Goal: Complete application form

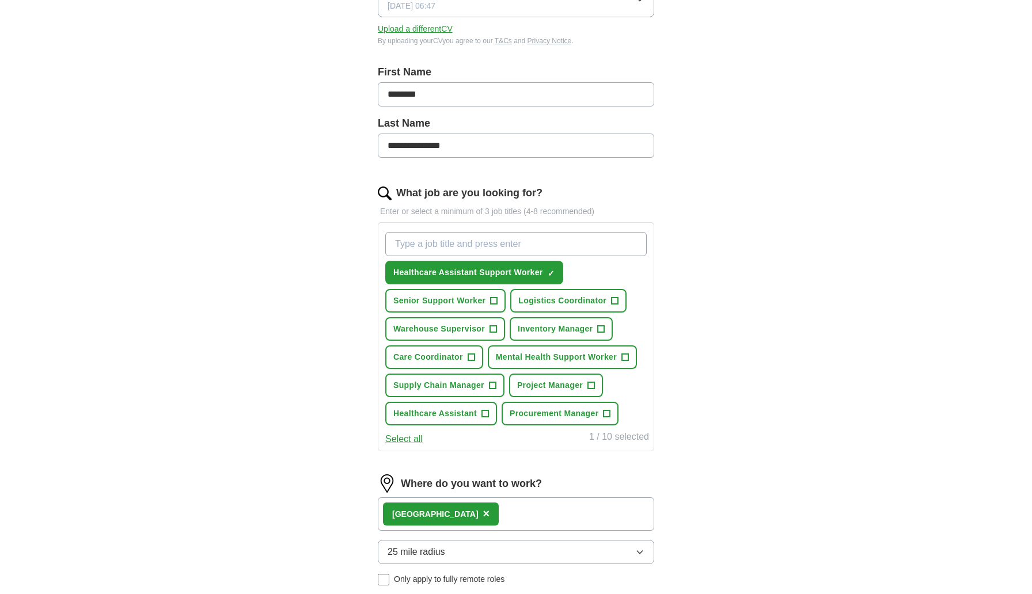
scroll to position [205, 0]
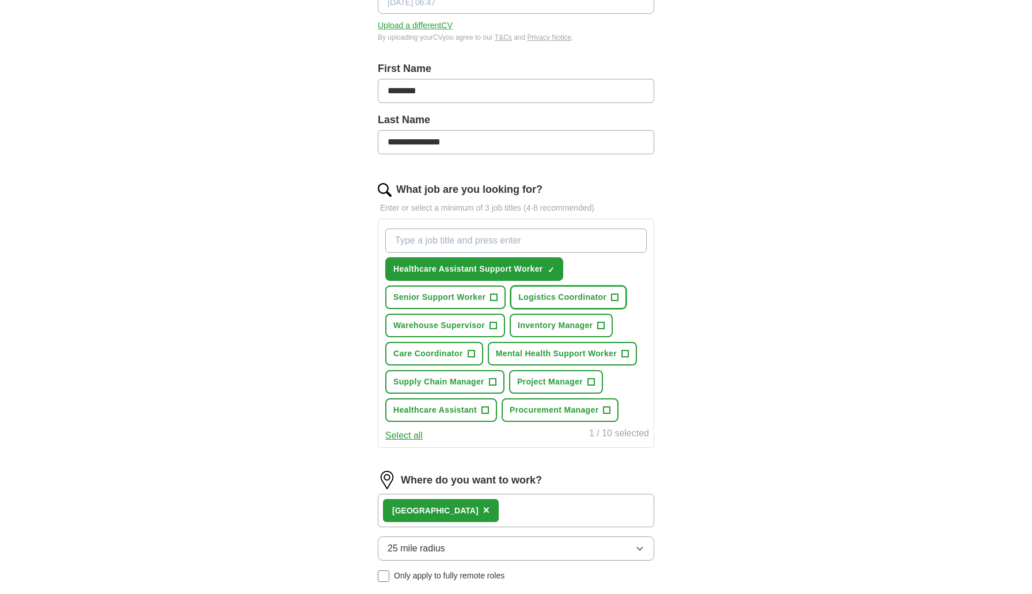
click at [541, 301] on span "Logistics Coordinator" at bounding box center [562, 297] width 88 height 12
click at [457, 298] on span "Senior Support Worker" at bounding box center [439, 297] width 92 height 12
click at [454, 326] on span "Warehouse Supervisor" at bounding box center [439, 326] width 92 height 12
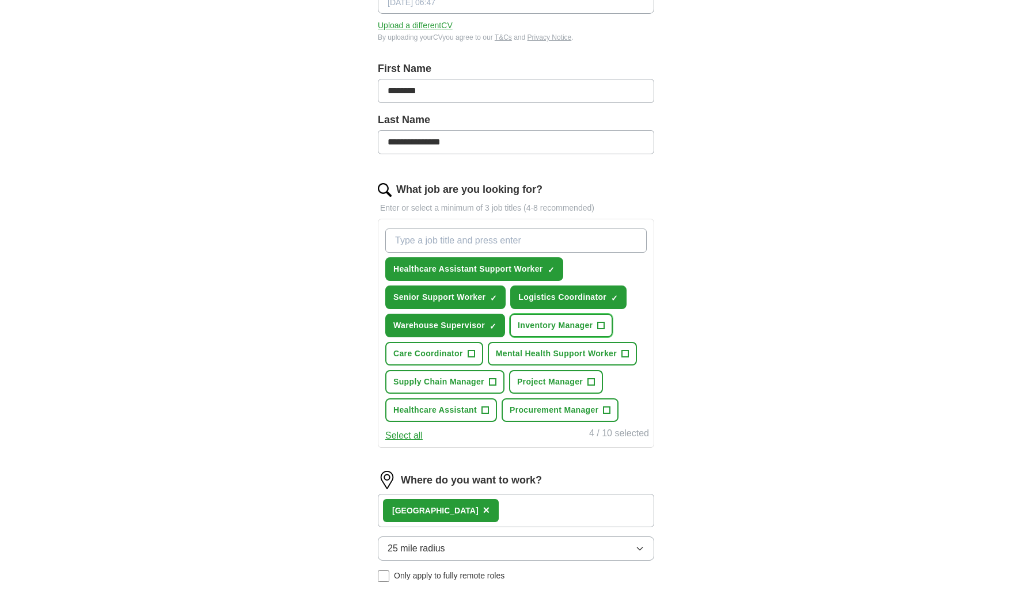
click at [543, 322] on span "Inventory Manager" at bounding box center [555, 326] width 75 height 12
click at [450, 354] on span "Care Coordinator" at bounding box center [428, 354] width 70 height 12
click at [457, 268] on span "Healthcare Assistant Support Worker" at bounding box center [468, 269] width 150 height 12
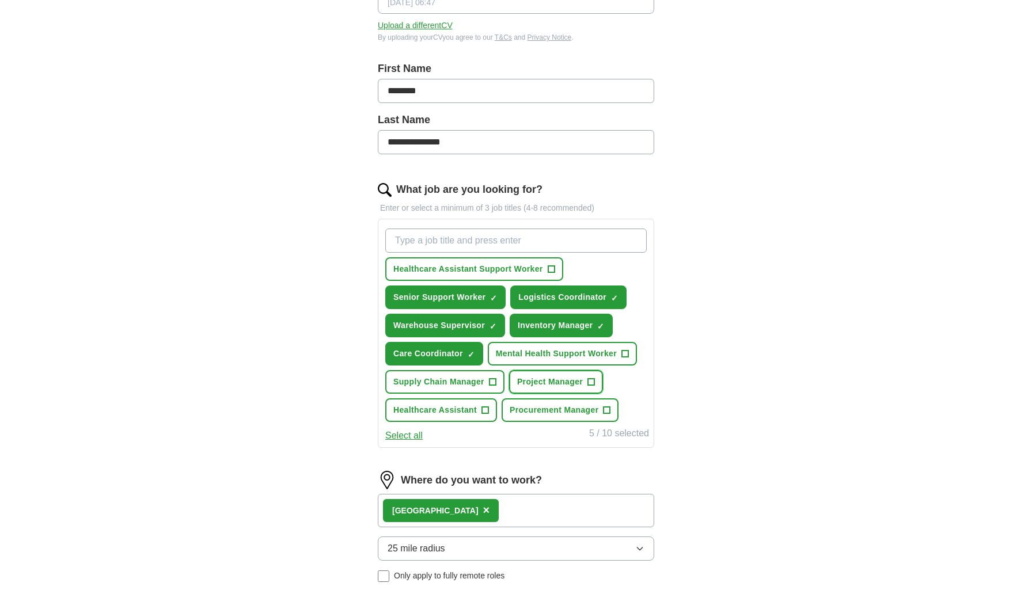
click at [578, 385] on span "Project Manager" at bounding box center [550, 382] width 66 height 12
click at [490, 385] on span "+" at bounding box center [492, 382] width 7 height 9
click at [555, 410] on span "Procurement Manager" at bounding box center [554, 410] width 89 height 12
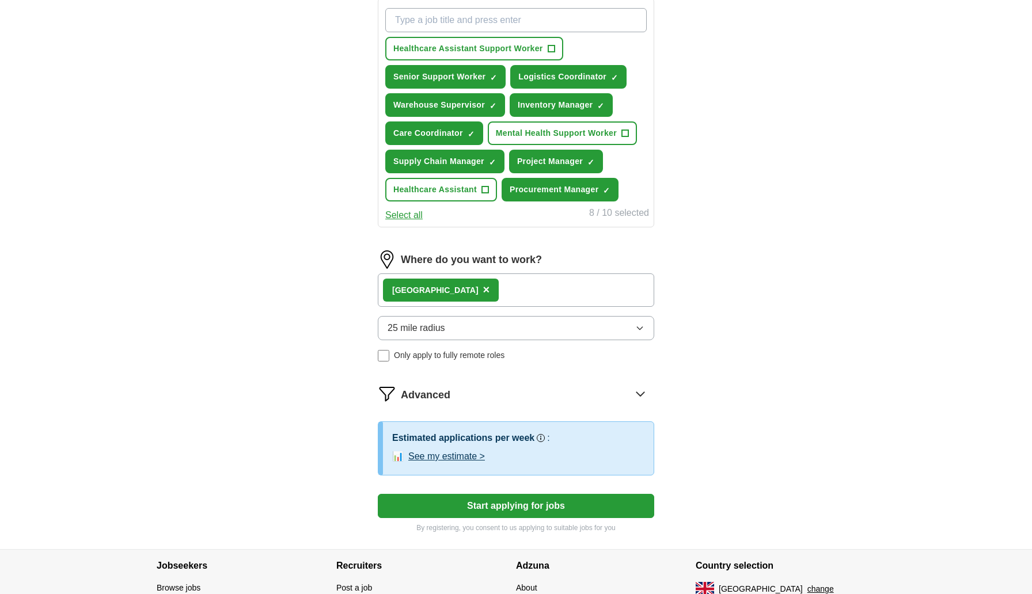
click at [638, 331] on icon "button" at bounding box center [639, 328] width 9 height 9
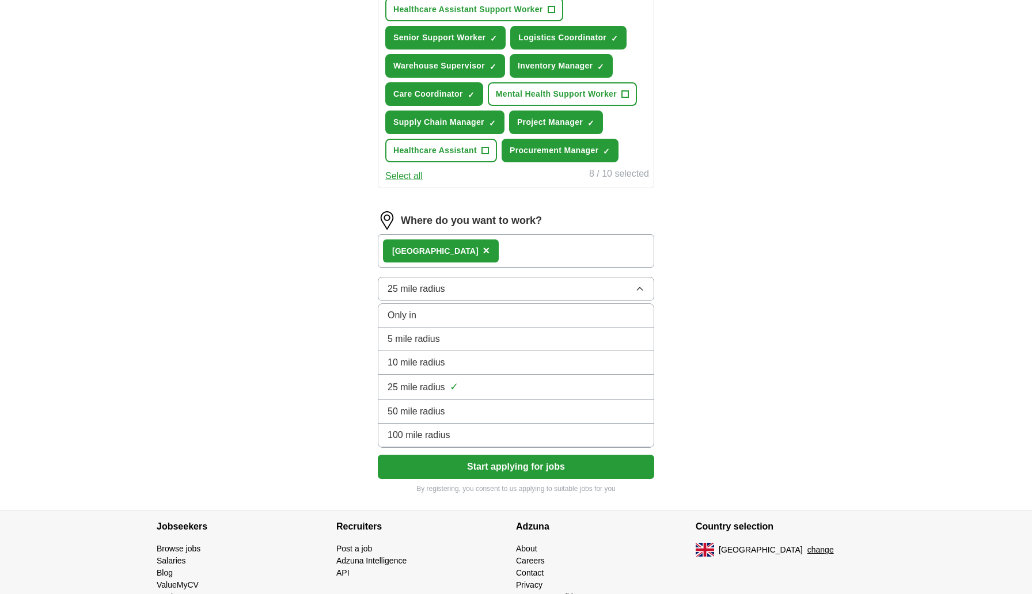
scroll to position [509, 0]
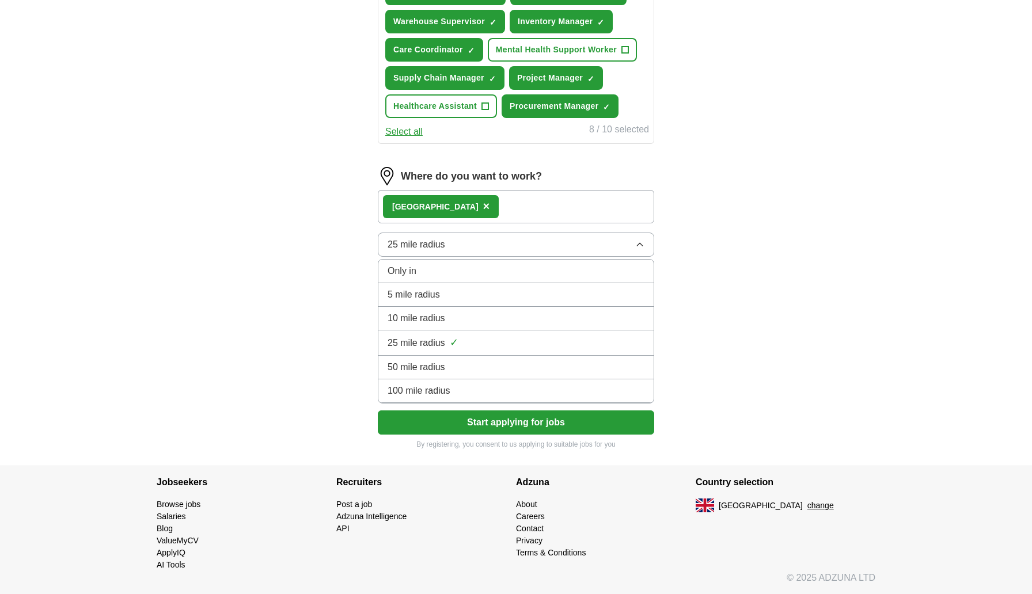
click at [632, 387] on div "100 mile radius" at bounding box center [516, 391] width 257 height 14
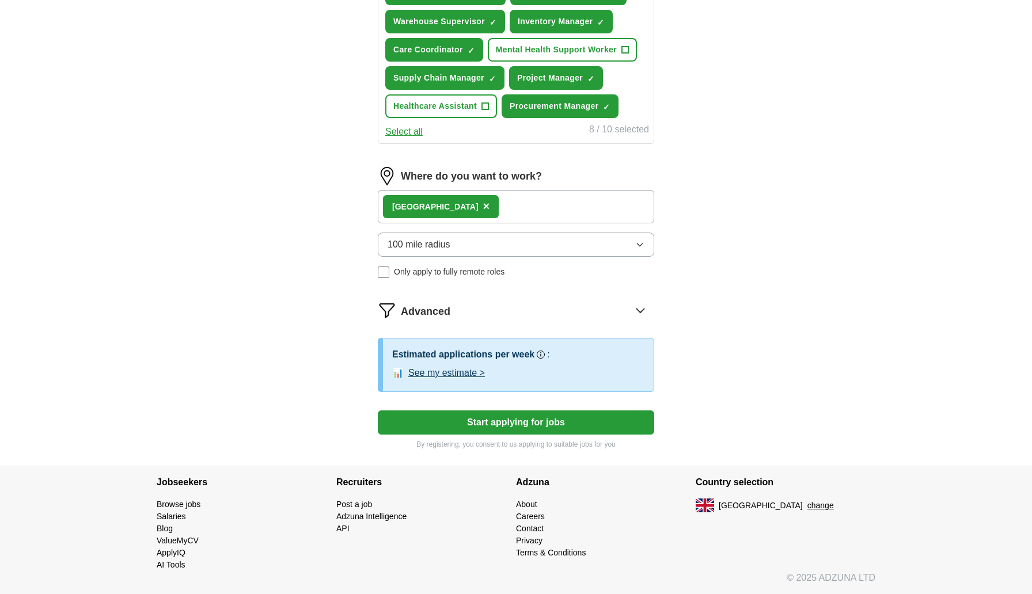
click at [479, 371] on button "See my estimate >" at bounding box center [446, 373] width 77 height 14
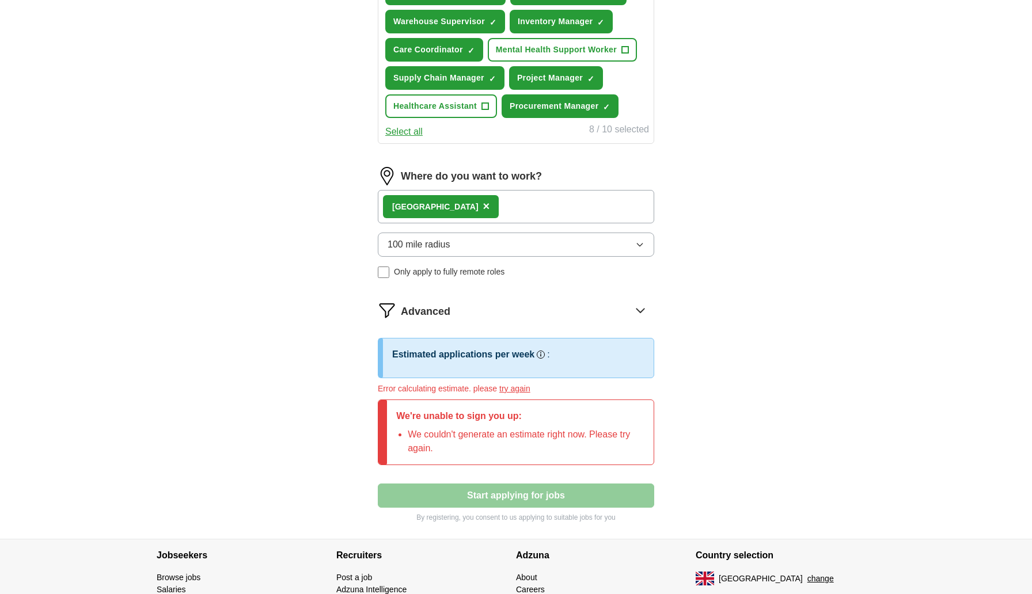
click at [687, 367] on div "**********" at bounding box center [516, 65] width 369 height 948
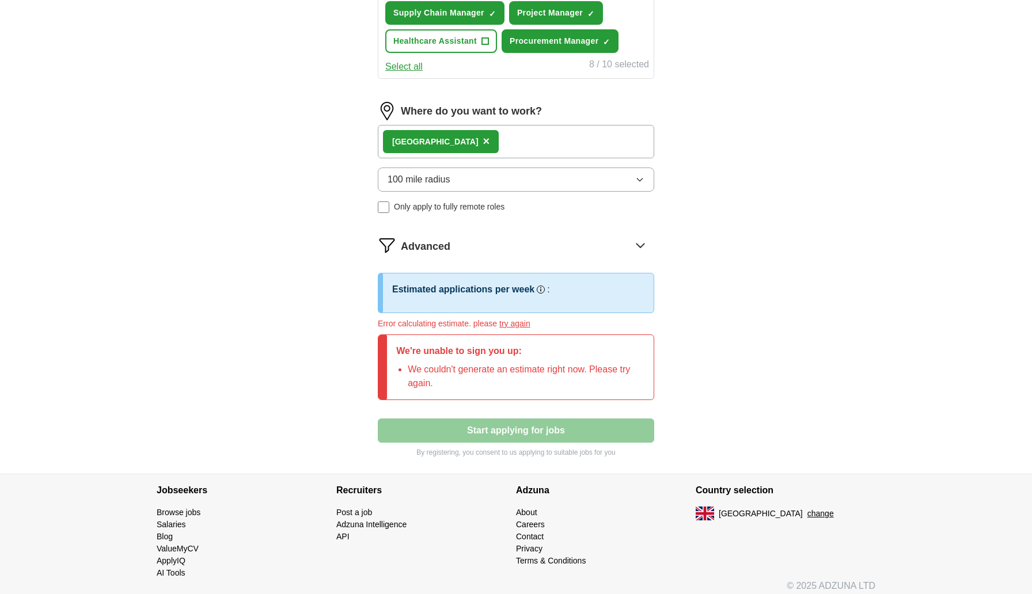
scroll to position [582, 0]
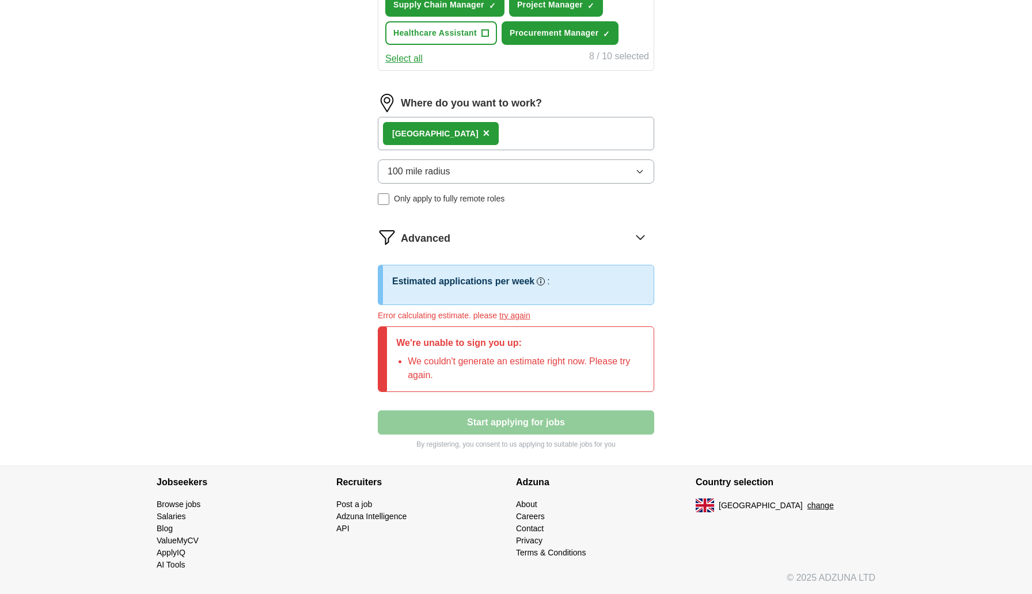
click at [643, 238] on icon at bounding box center [640, 237] width 18 height 18
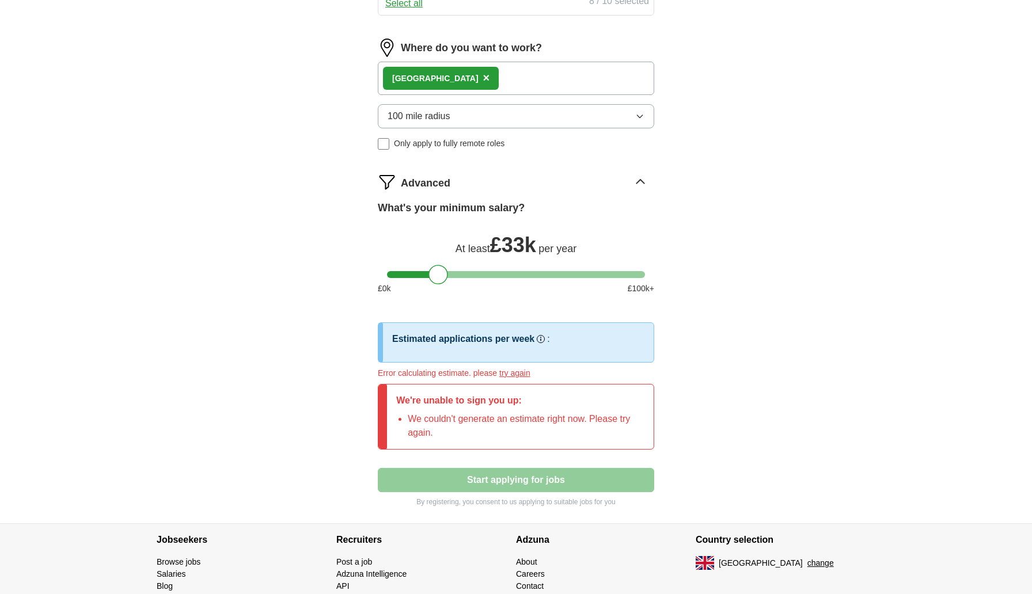
scroll to position [647, 0]
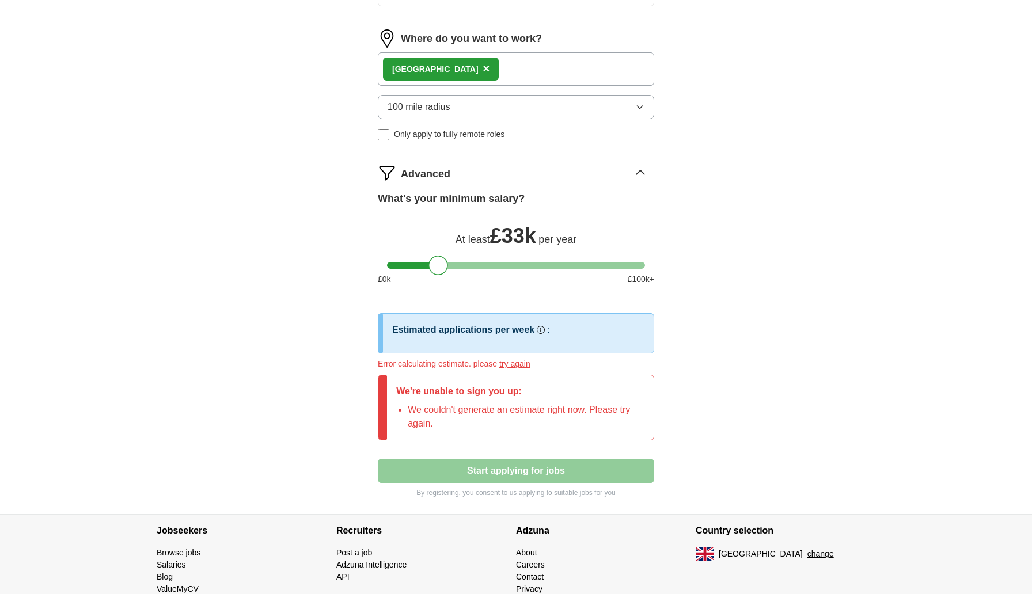
click at [580, 385] on p "We're unable to sign you up:" at bounding box center [520, 392] width 248 height 14
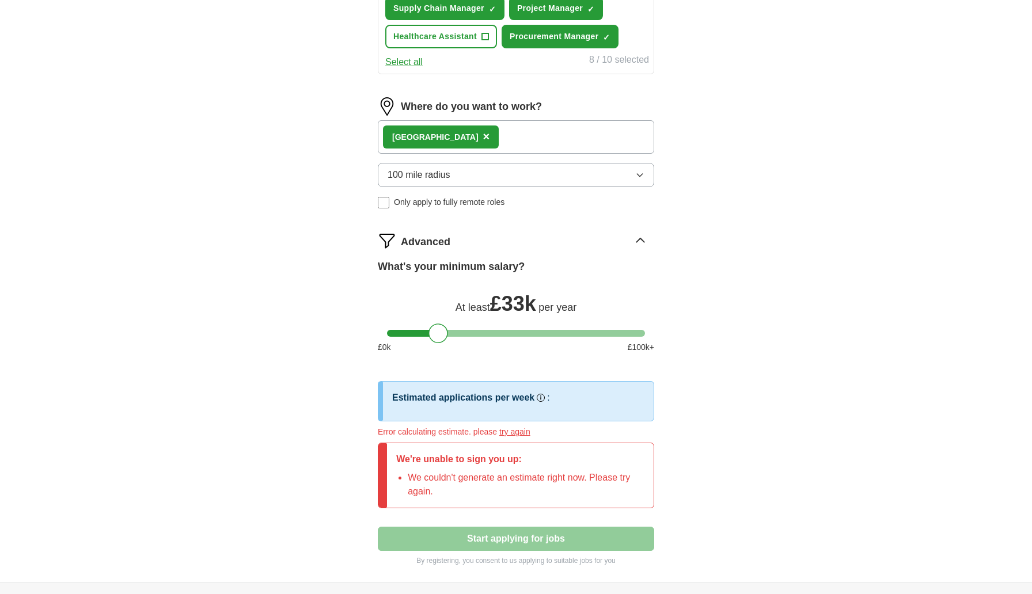
scroll to position [574, 0]
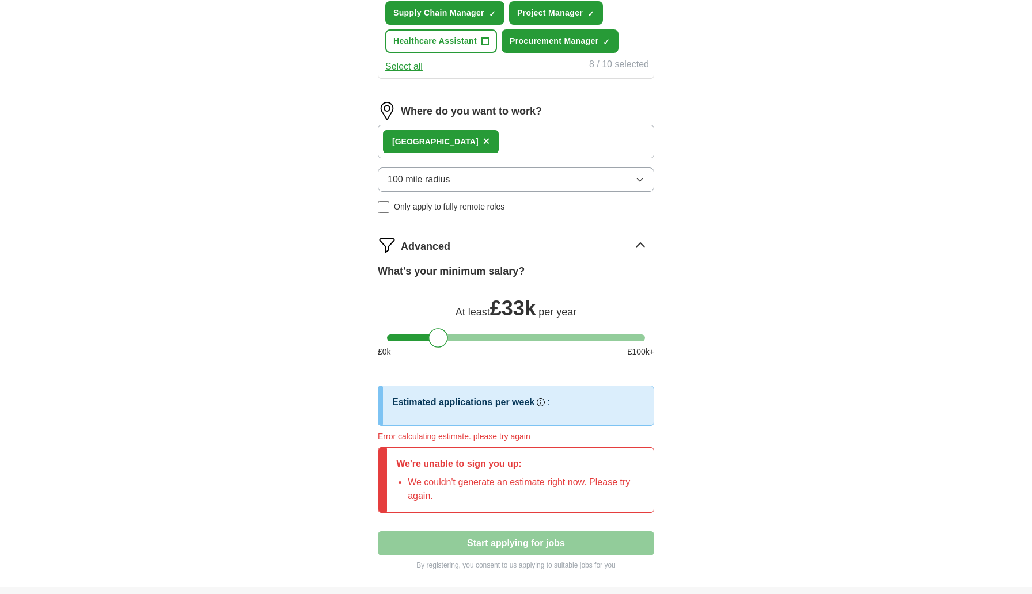
click at [642, 180] on icon "button" at bounding box center [639, 179] width 9 height 9
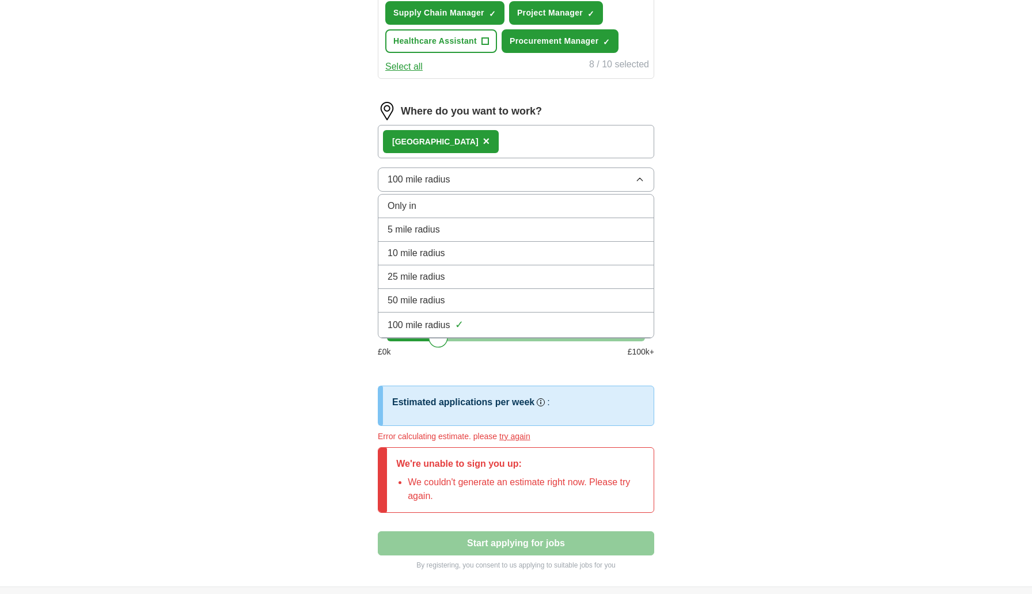
click at [624, 328] on div "100 mile radius ✓" at bounding box center [516, 325] width 257 height 16
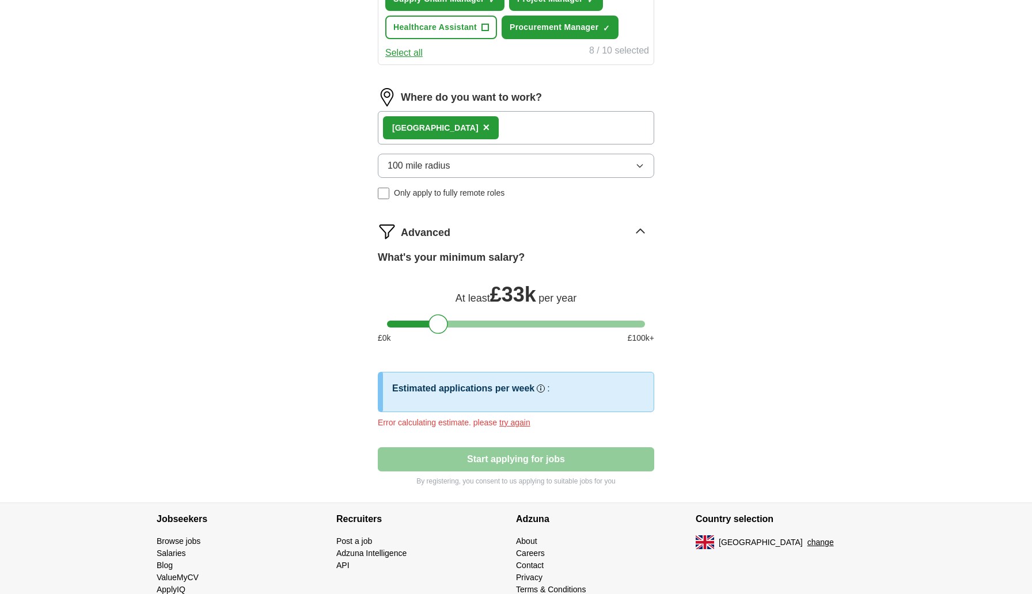
scroll to position [590, 0]
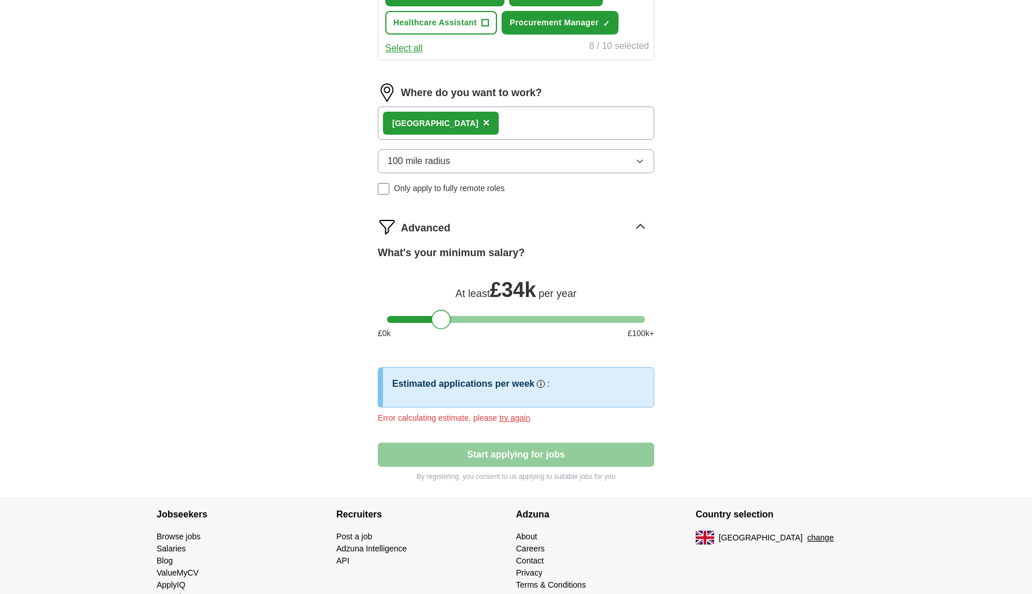
click at [448, 322] on div at bounding box center [441, 320] width 20 height 20
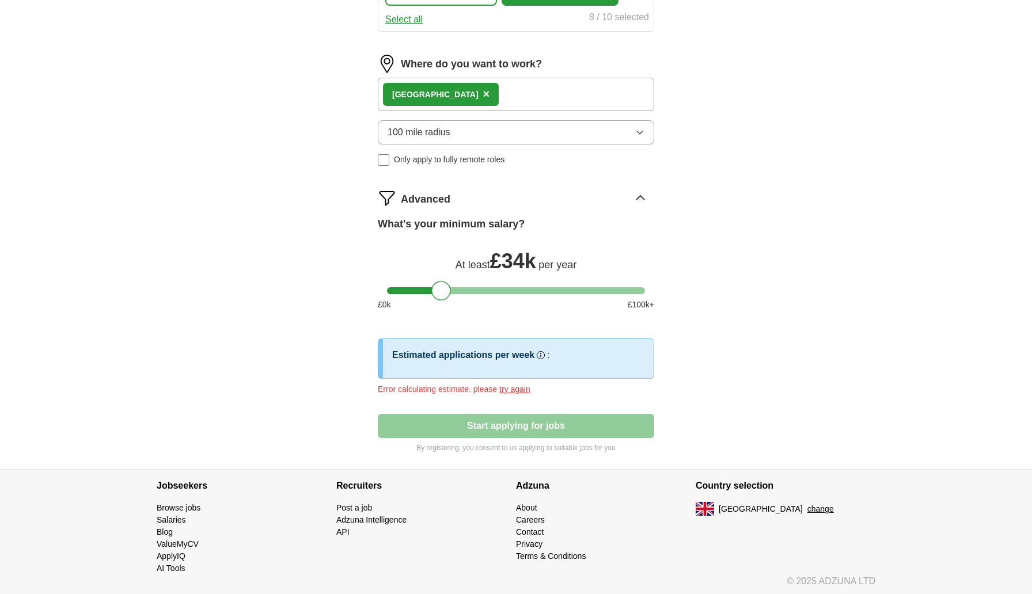
scroll to position [625, 0]
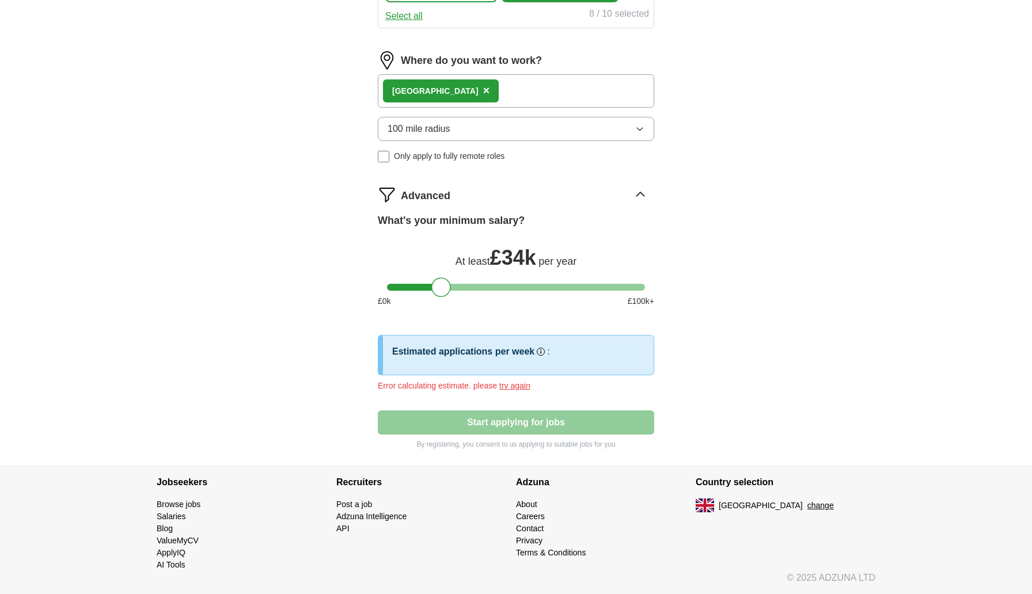
click at [510, 386] on button "try again" at bounding box center [514, 386] width 31 height 12
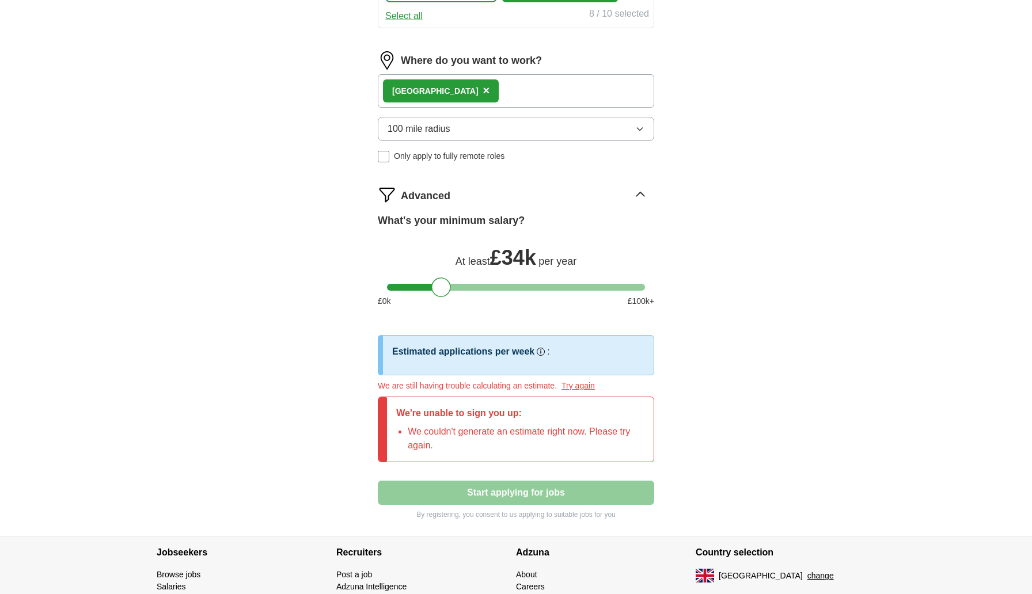
click at [587, 384] on button "Try again" at bounding box center [577, 386] width 33 height 12
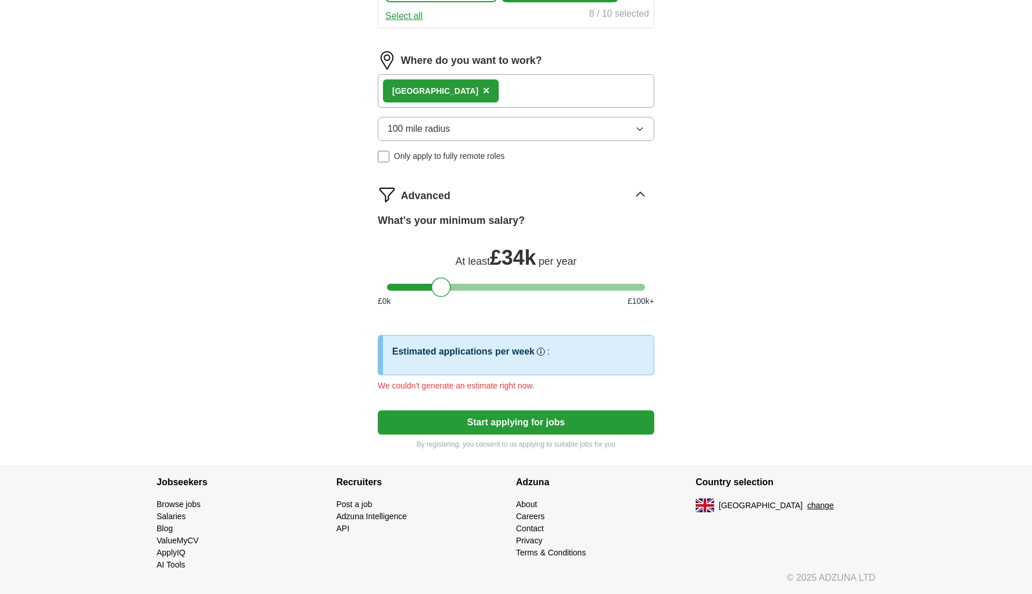
click at [629, 418] on button "Start applying for jobs" at bounding box center [516, 423] width 276 height 24
click at [546, 426] on button "Start applying for jobs" at bounding box center [516, 423] width 276 height 24
click at [557, 422] on button "Start applying for jobs" at bounding box center [516, 423] width 276 height 24
click at [545, 423] on button "Start applying for jobs" at bounding box center [516, 423] width 276 height 24
click at [541, 424] on button "Start applying for jobs" at bounding box center [516, 423] width 276 height 24
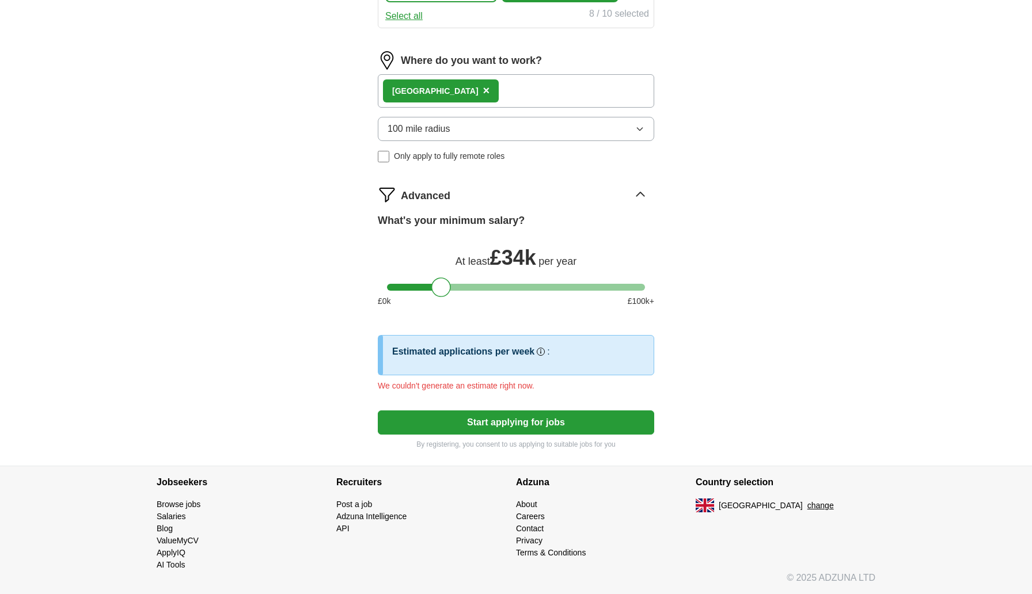
click at [545, 420] on button "Start applying for jobs" at bounding box center [516, 423] width 276 height 24
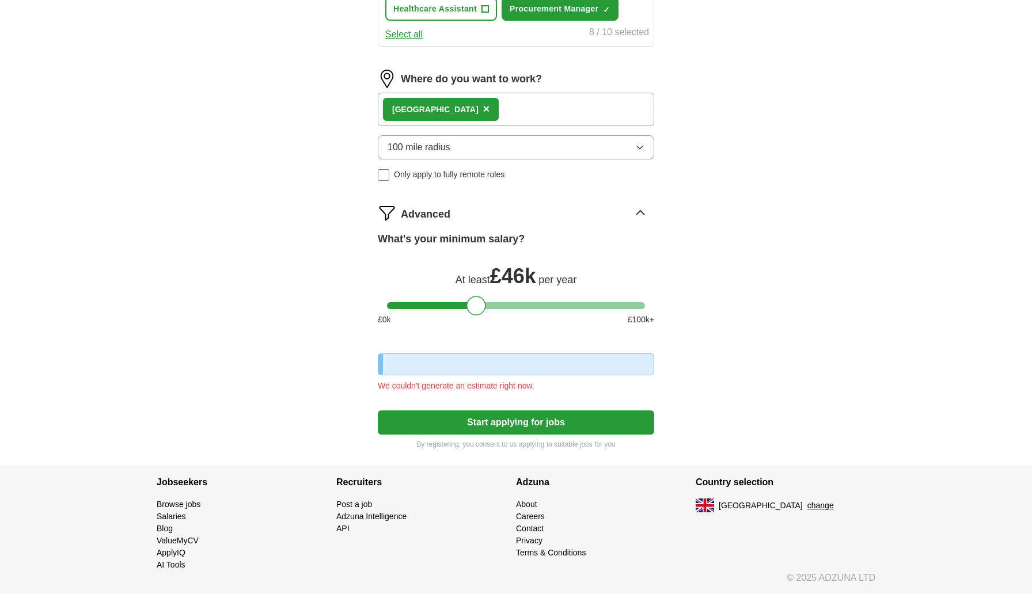
scroll to position [618, 0]
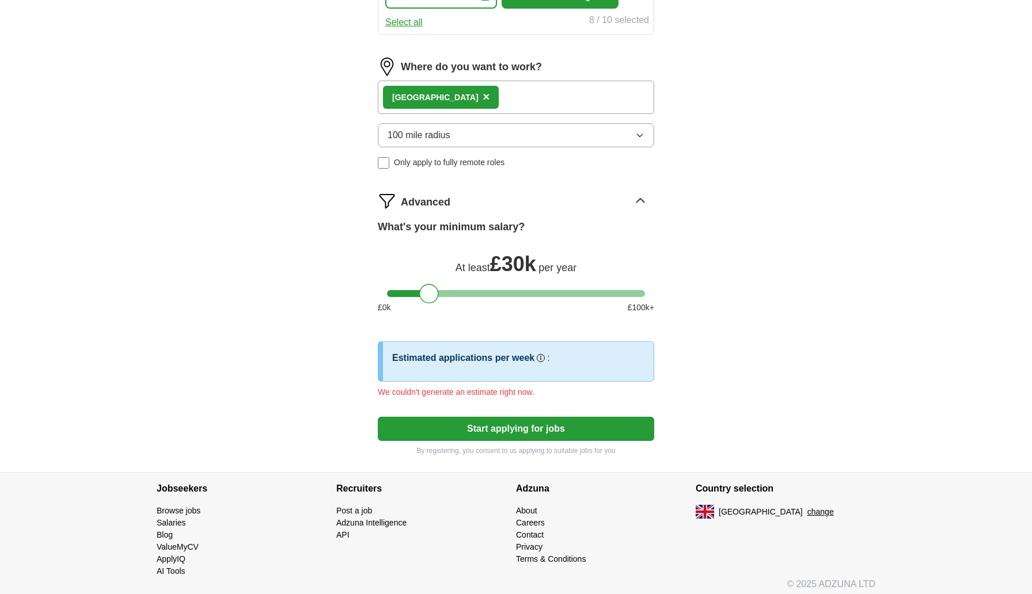
drag, startPoint x: 445, startPoint y: 280, endPoint x: 434, endPoint y: 297, distance: 20.3
click at [434, 297] on div at bounding box center [429, 294] width 20 height 20
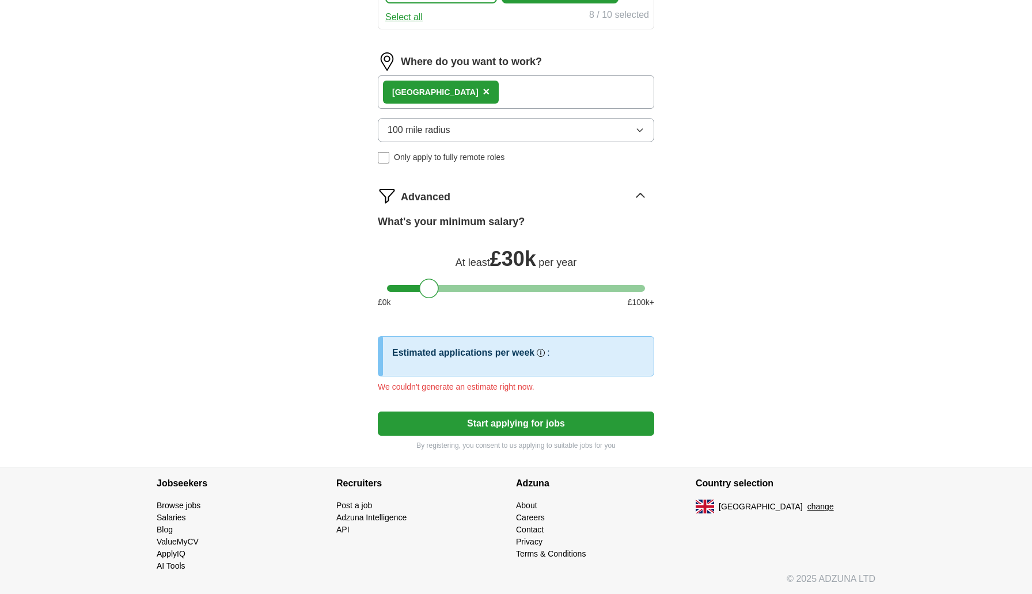
click at [529, 421] on button "Start applying for jobs" at bounding box center [516, 424] width 276 height 24
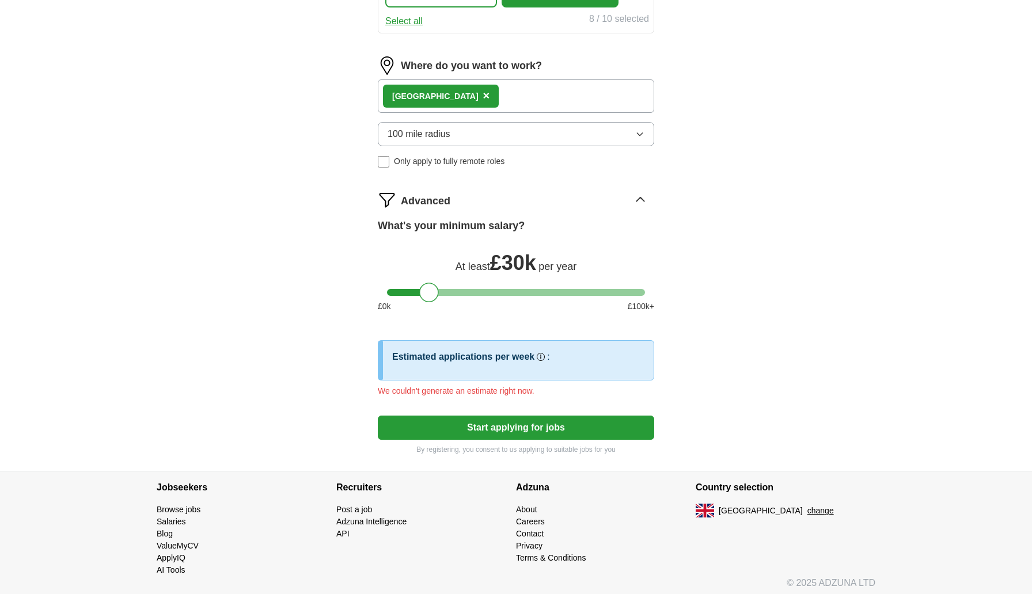
click at [530, 422] on button "Start applying for jobs" at bounding box center [516, 428] width 276 height 24
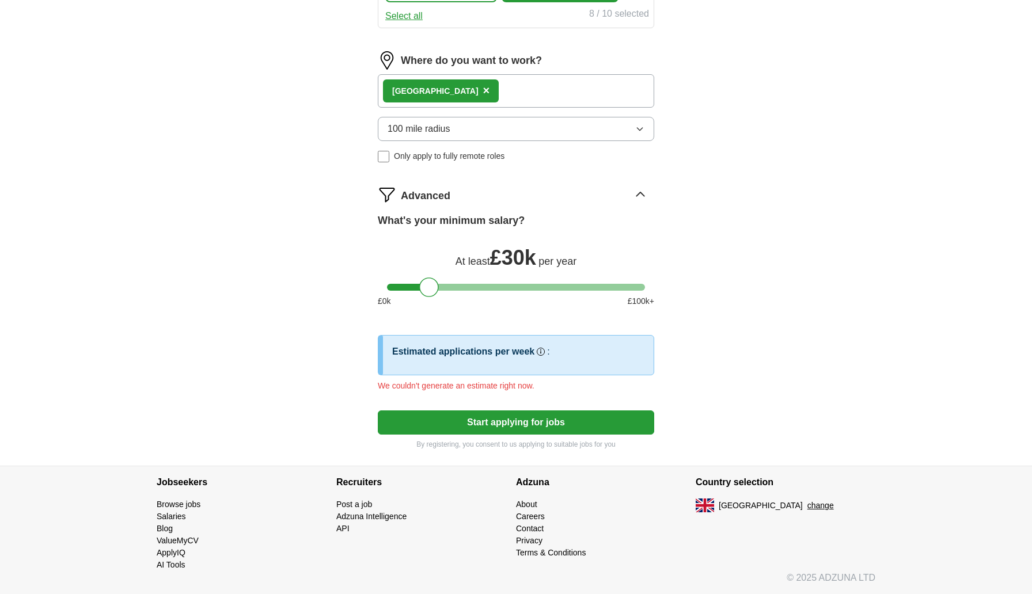
click at [512, 389] on div "We couldn't generate an estimate right now." at bounding box center [516, 386] width 276 height 12
click at [483, 354] on h3 "Estimated applications per week" at bounding box center [463, 352] width 142 height 14
click at [533, 413] on button "Start applying for jobs" at bounding box center [516, 423] width 276 height 24
click at [531, 422] on button "Start applying for jobs" at bounding box center [516, 423] width 276 height 24
click at [502, 429] on button "Start applying for jobs" at bounding box center [516, 423] width 276 height 24
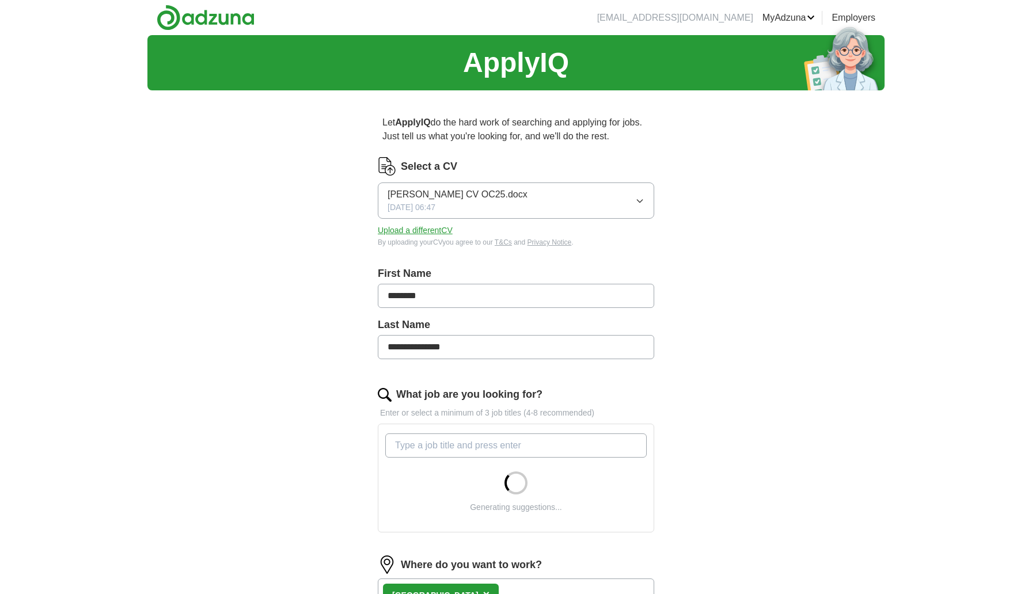
scroll to position [325, 0]
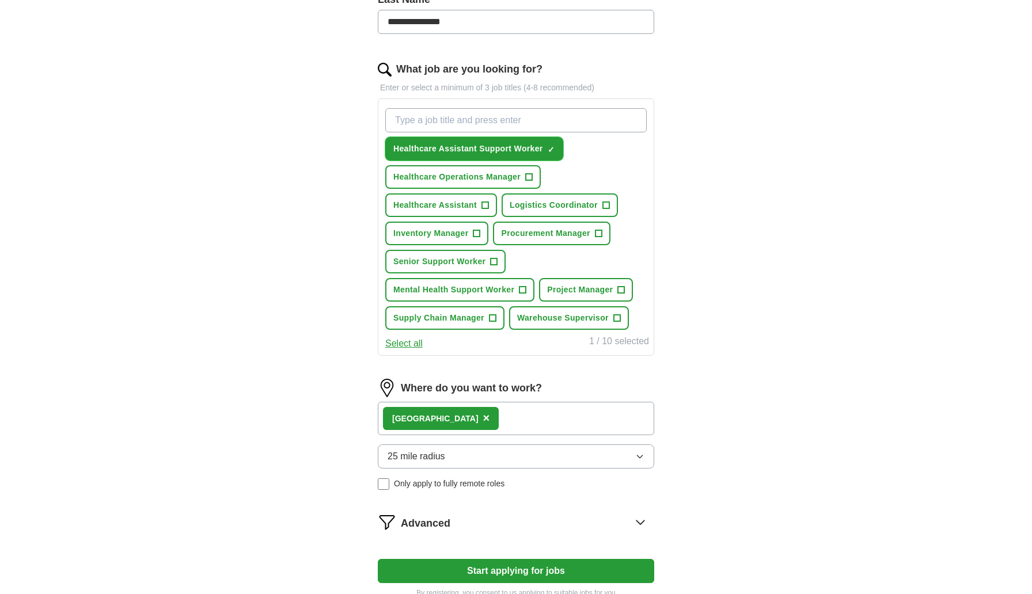
click at [545, 153] on button "Healthcare Assistant Support Worker ✓ ×" at bounding box center [474, 149] width 178 height 24
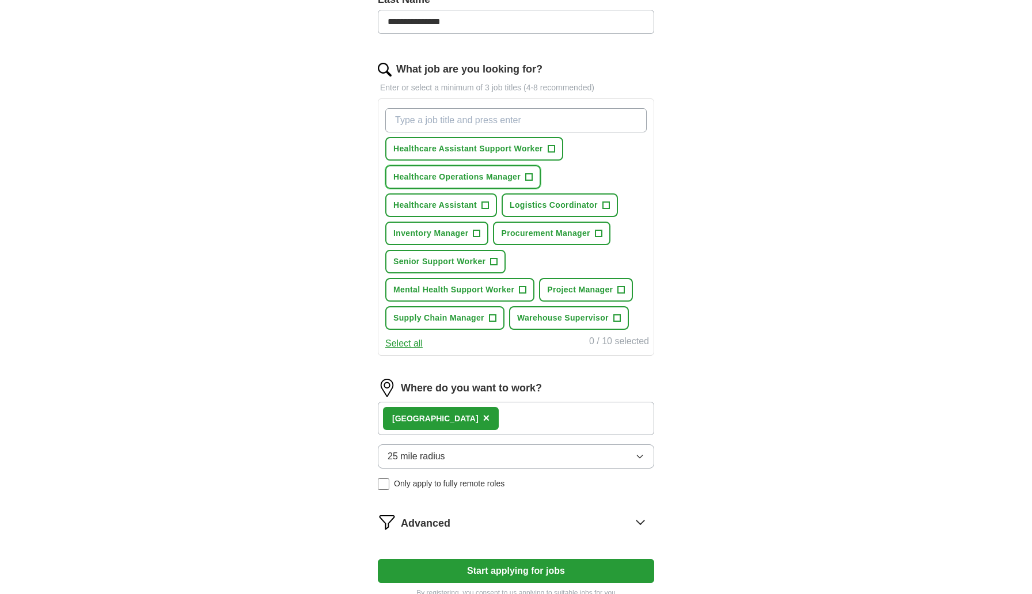
click at [532, 177] on span "+" at bounding box center [528, 177] width 7 height 9
click at [481, 179] on span "Healthcare Operations Manager" at bounding box center [456, 177] width 127 height 12
click at [532, 177] on span "+" at bounding box center [528, 177] width 7 height 9
click at [606, 205] on span "+" at bounding box center [605, 205] width 7 height 9
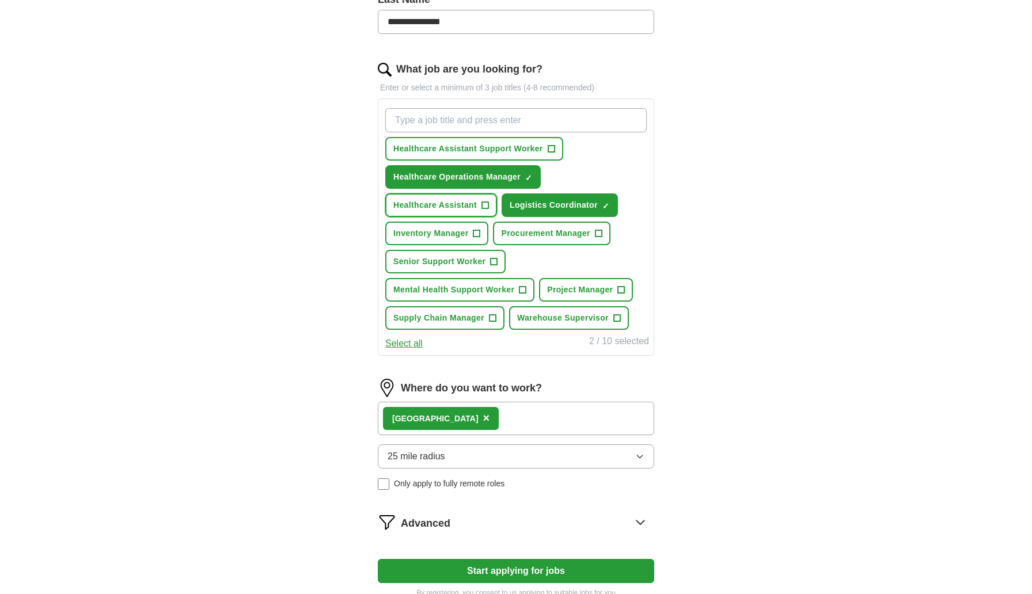
click at [484, 206] on span "+" at bounding box center [484, 205] width 7 height 9
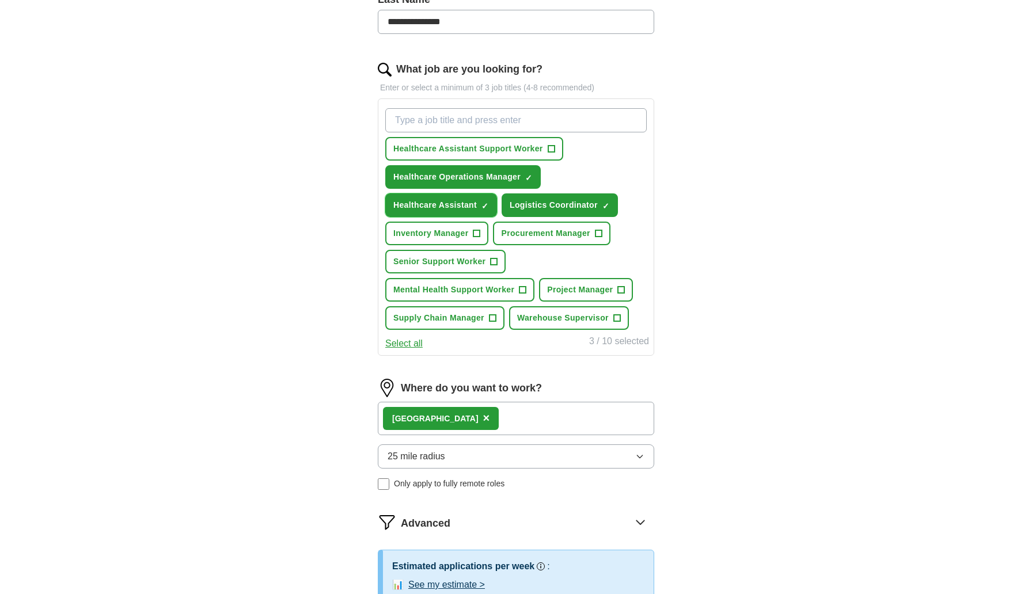
click at [0, 0] on span "×" at bounding box center [0, 0] width 0 height 0
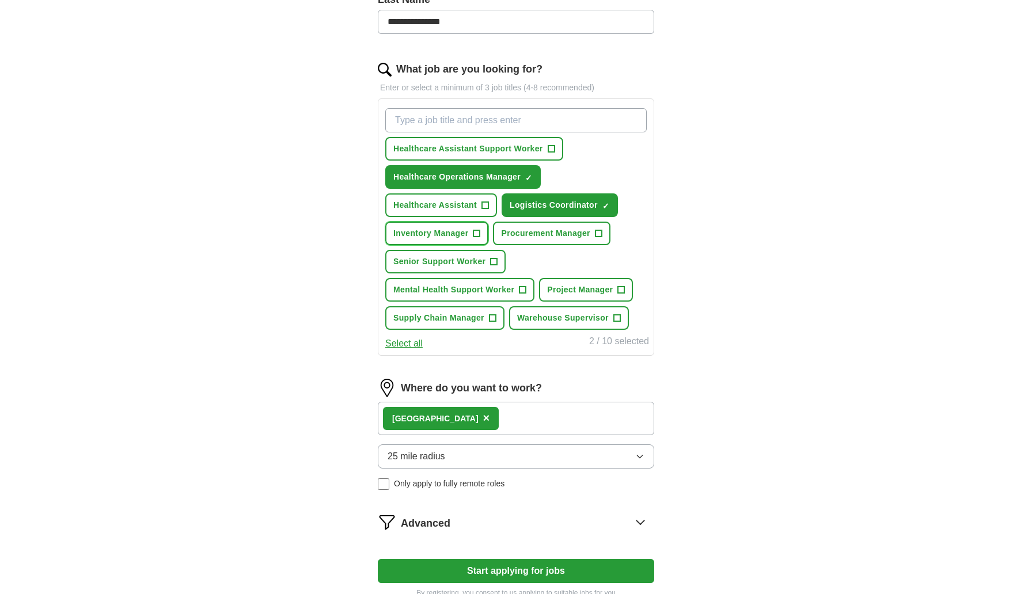
click at [479, 233] on span "+" at bounding box center [476, 233] width 7 height 9
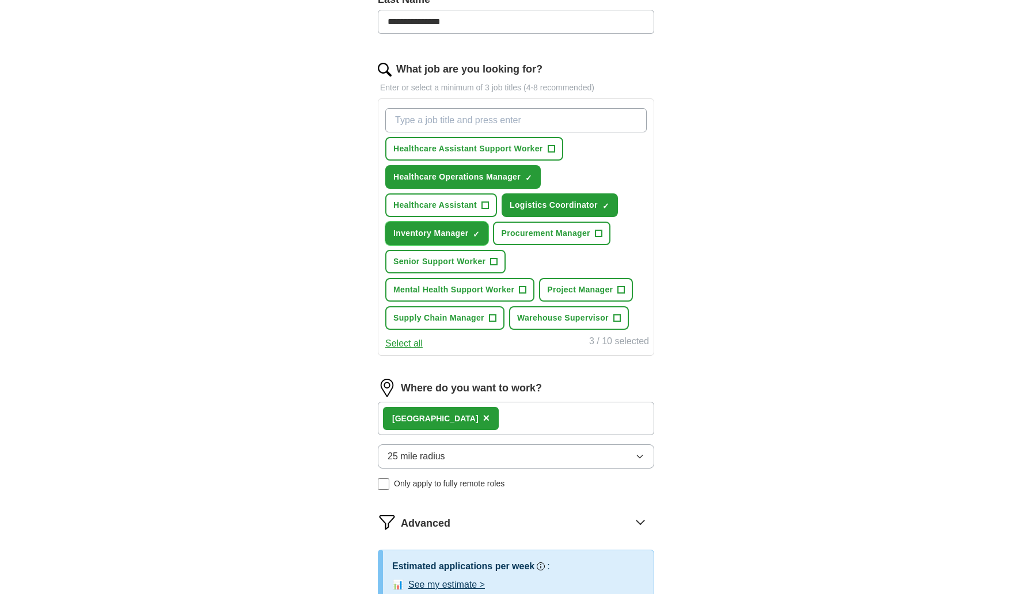
click at [0, 0] on span "×" at bounding box center [0, 0] width 0 height 0
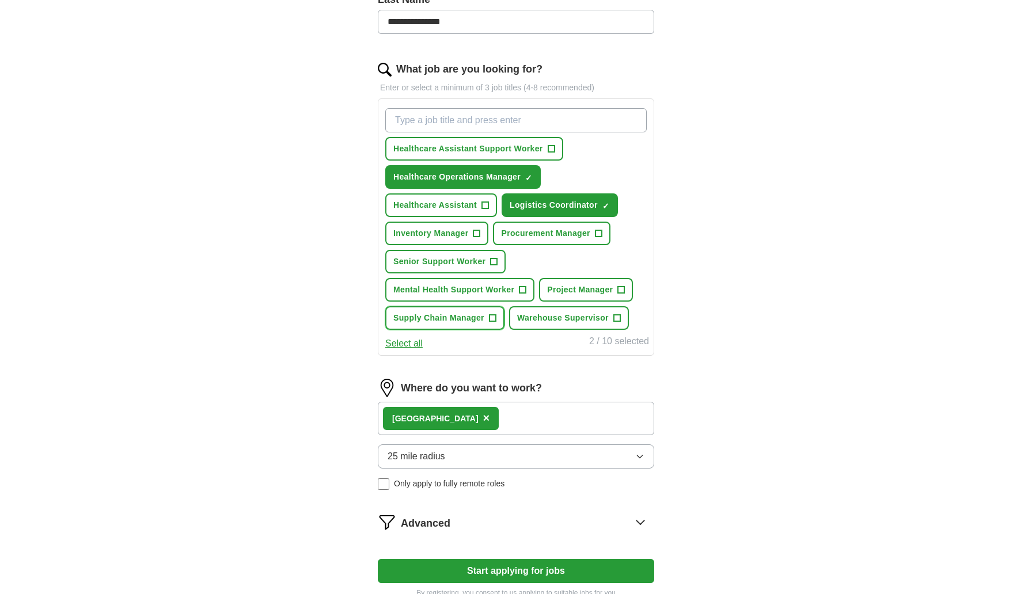
click at [483, 317] on span "Supply Chain Manager" at bounding box center [438, 318] width 91 height 12
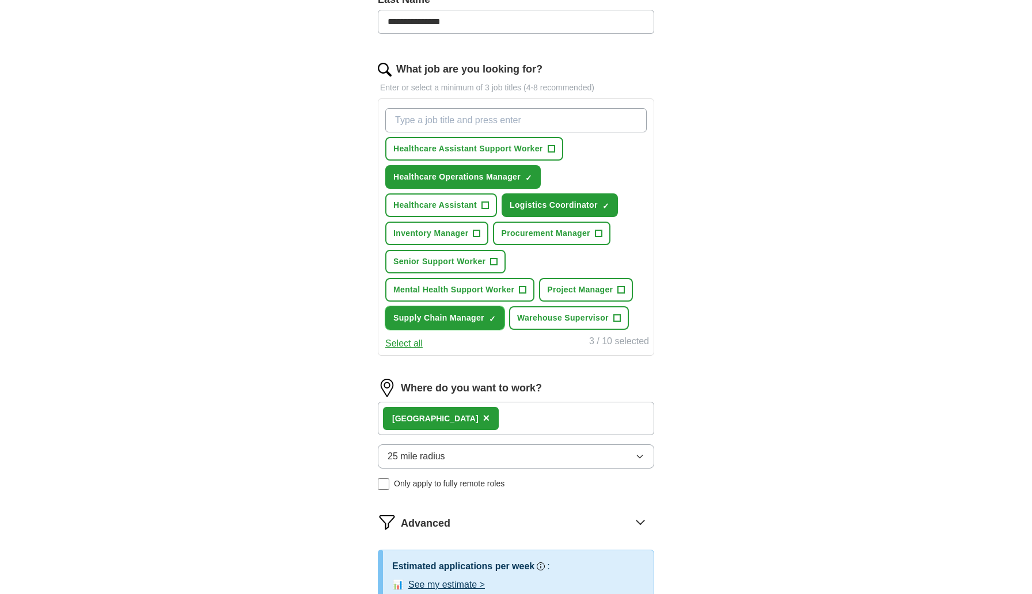
click at [0, 0] on span "×" at bounding box center [0, 0] width 0 height 0
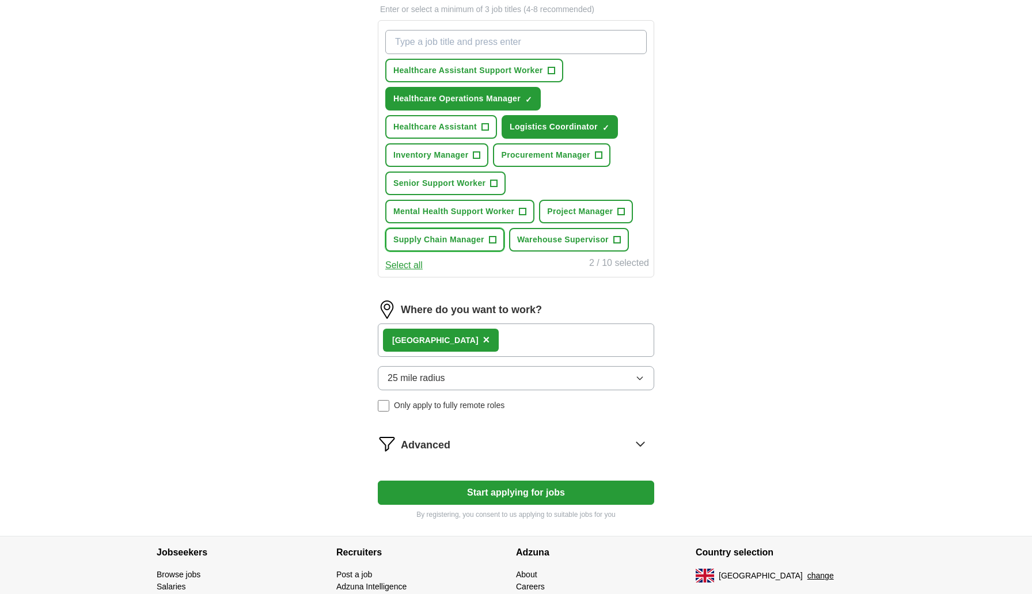
scroll to position [405, 0]
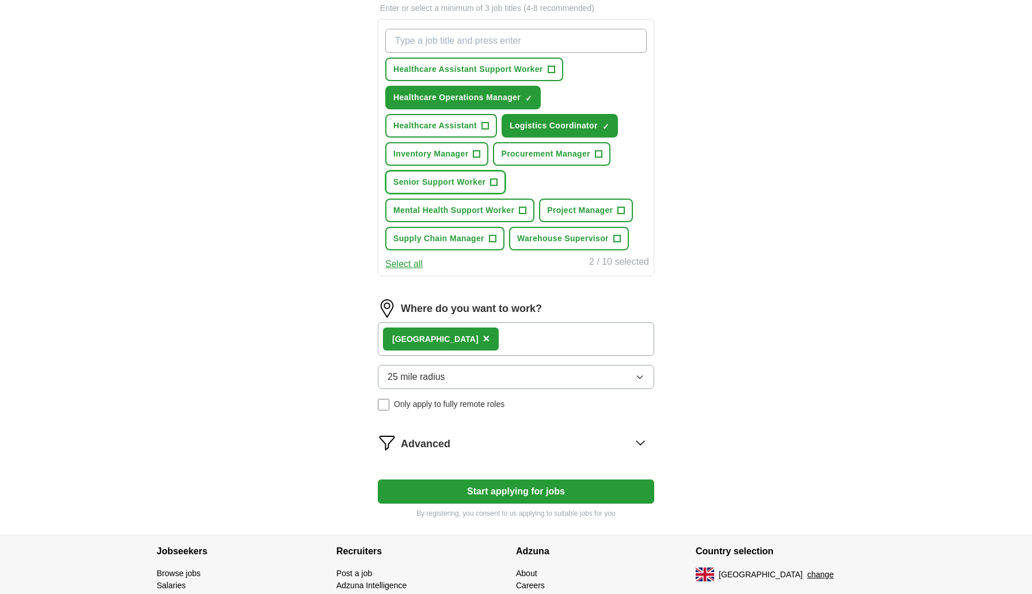
click at [485, 183] on span "Senior Support Worker" at bounding box center [439, 182] width 92 height 12
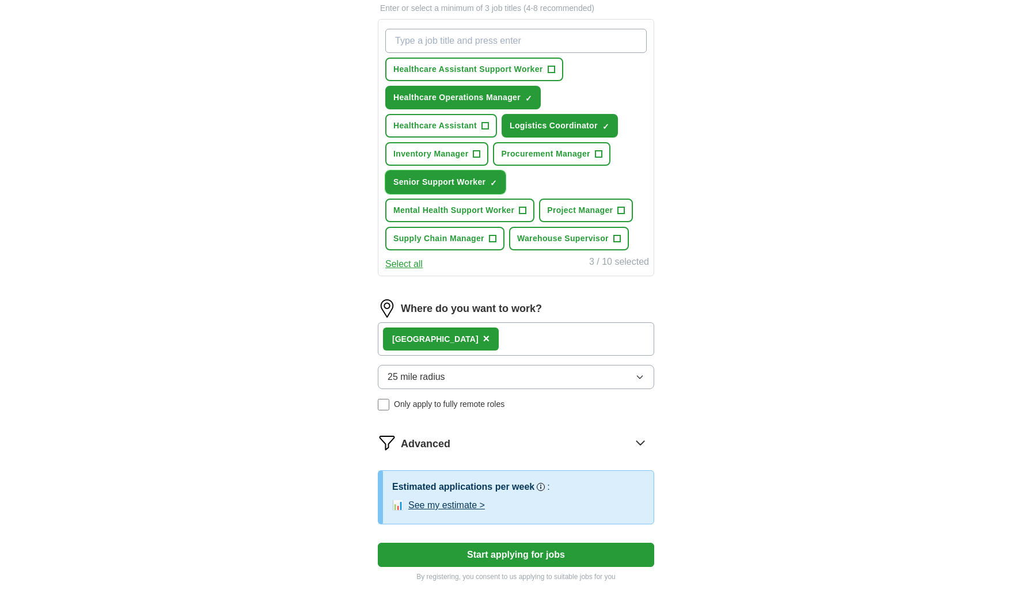
click at [0, 0] on span "×" at bounding box center [0, 0] width 0 height 0
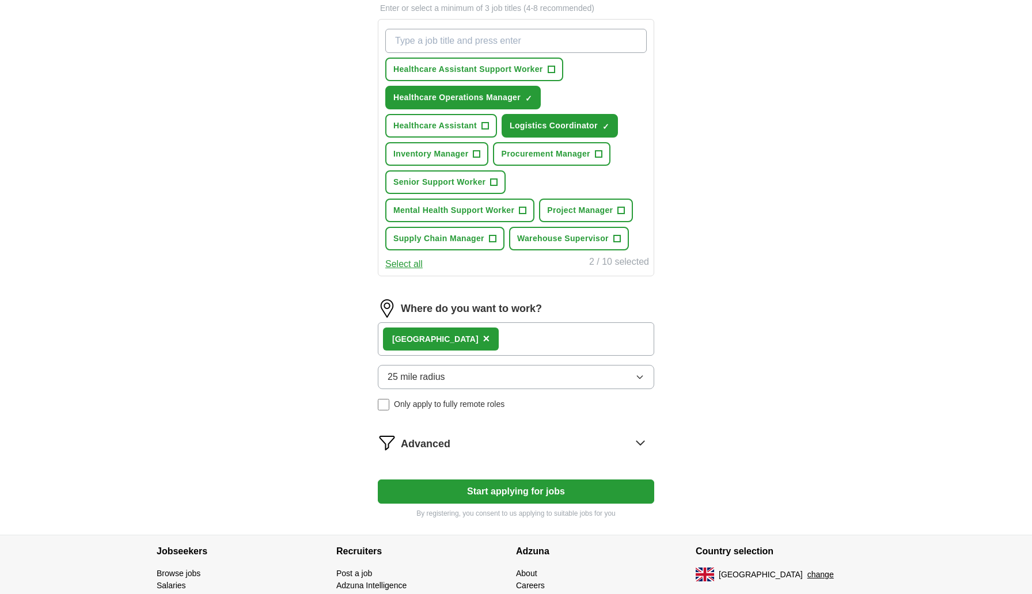
click at [568, 496] on button "Start applying for jobs" at bounding box center [516, 492] width 276 height 24
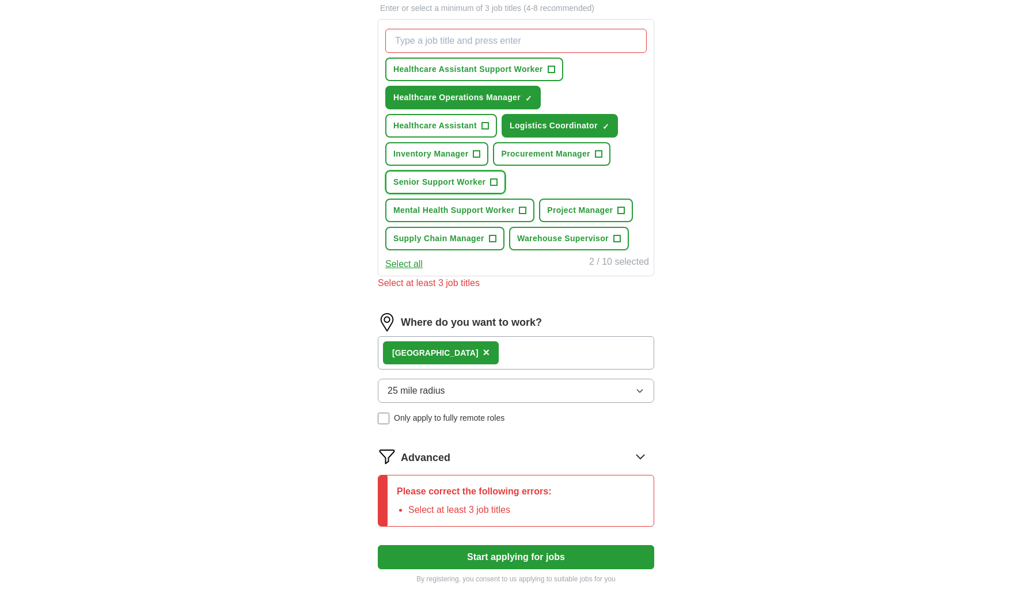
click at [495, 185] on span "+" at bounding box center [494, 182] width 7 height 9
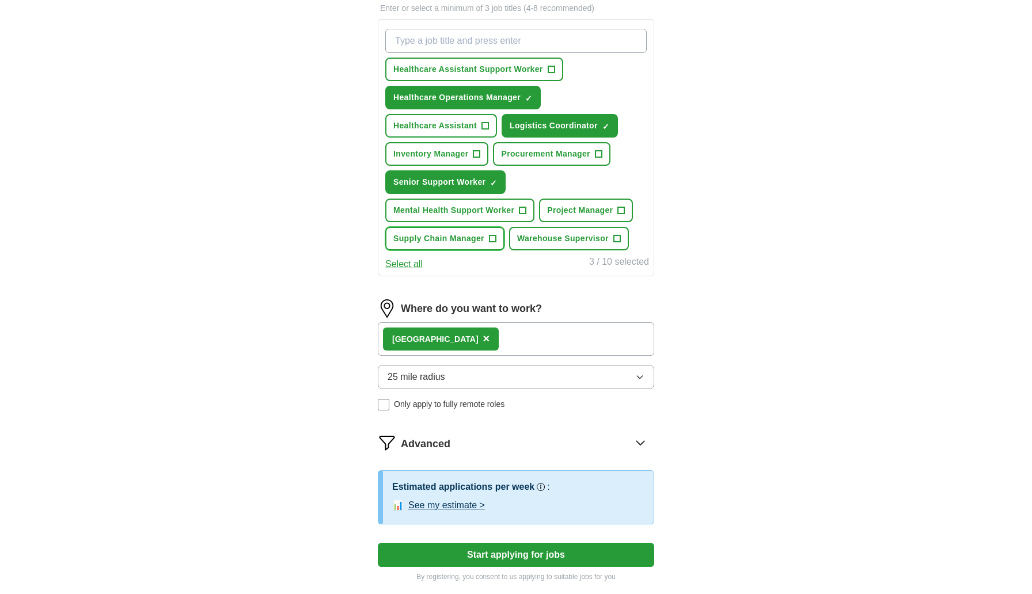
click at [493, 241] on span "+" at bounding box center [492, 238] width 7 height 9
click at [549, 241] on span "Warehouse Supervisor" at bounding box center [563, 239] width 92 height 12
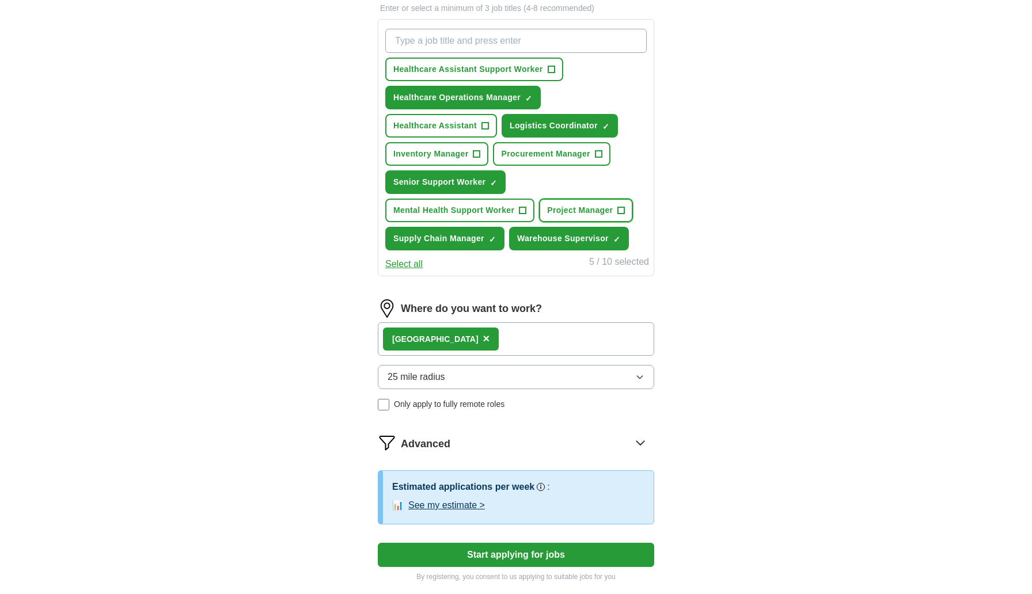
click at [586, 217] on button "Project Manager +" at bounding box center [586, 211] width 94 height 24
click at [546, 164] on button "Procurement Manager +" at bounding box center [551, 154] width 117 height 24
click at [466, 160] on span "Inventory Manager" at bounding box center [430, 154] width 75 height 12
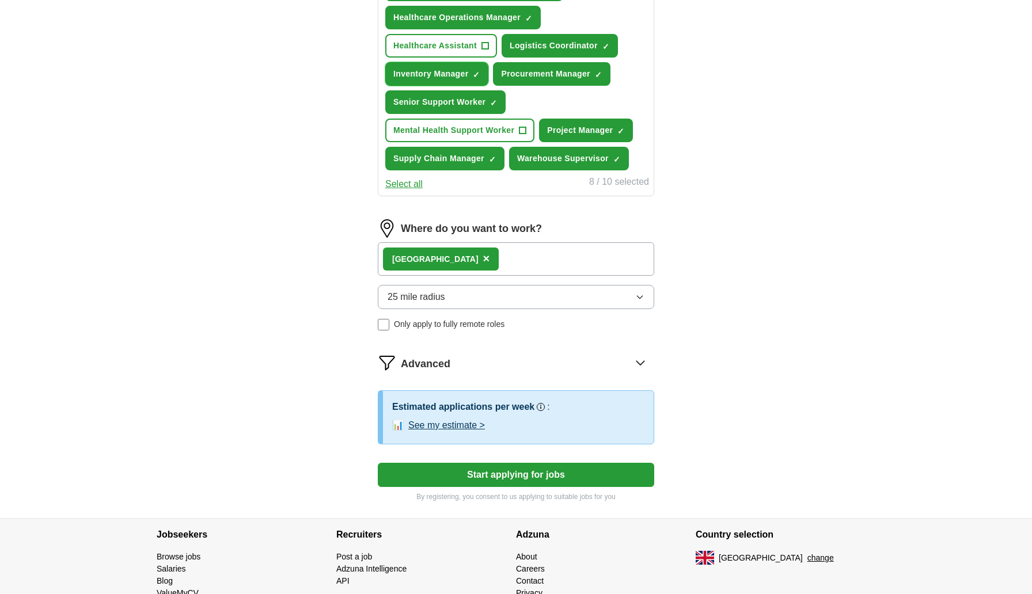
scroll to position [537, 0]
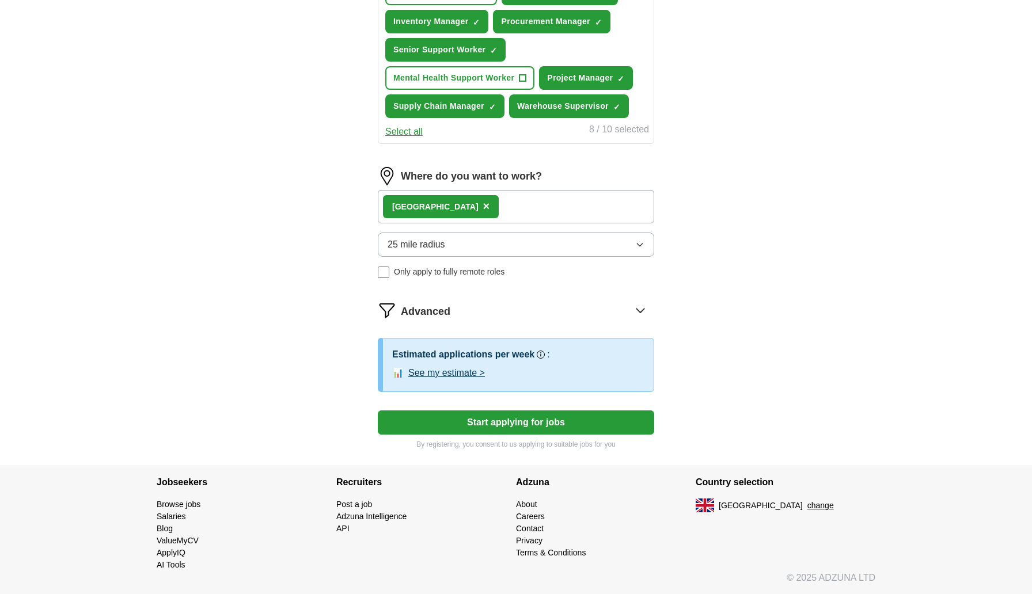
click at [599, 425] on button "Start applying for jobs" at bounding box center [516, 423] width 276 height 24
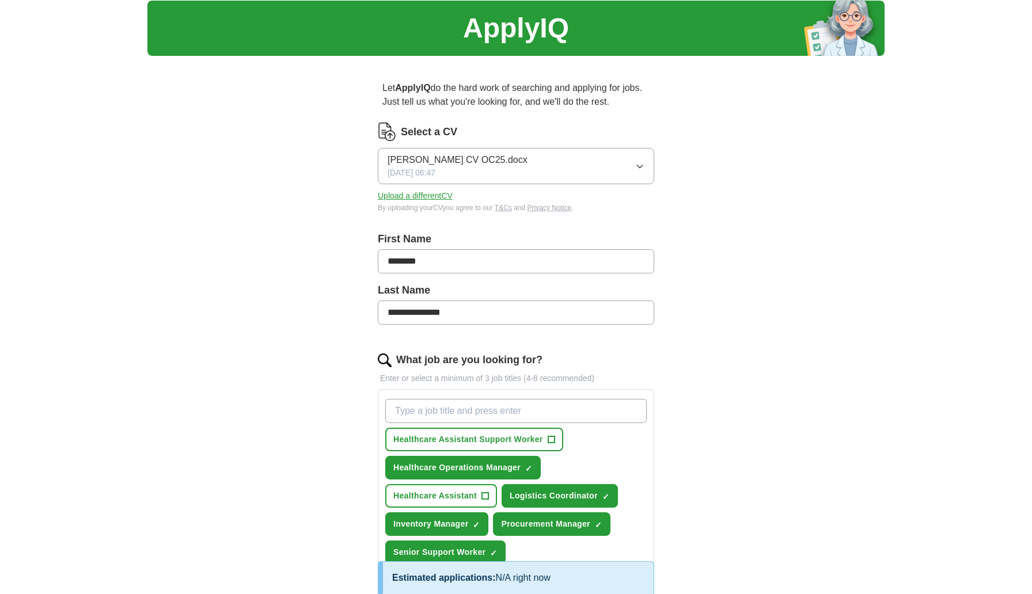
scroll to position [0, 0]
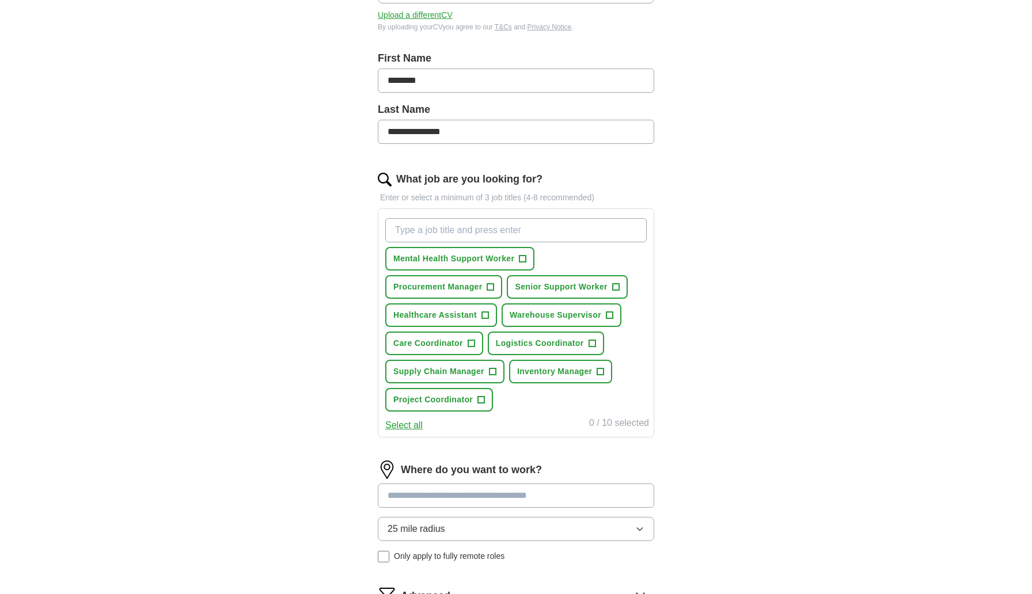
scroll to position [223, 0]
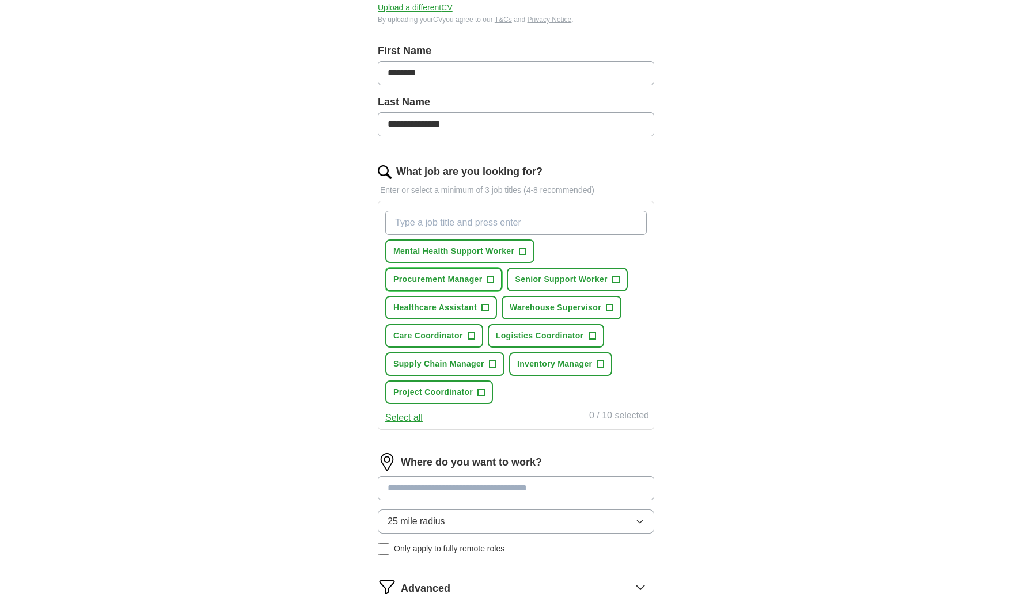
click at [460, 280] on span "Procurement Manager" at bounding box center [437, 280] width 89 height 12
click at [527, 284] on span "Senior Support Worker" at bounding box center [561, 280] width 92 height 12
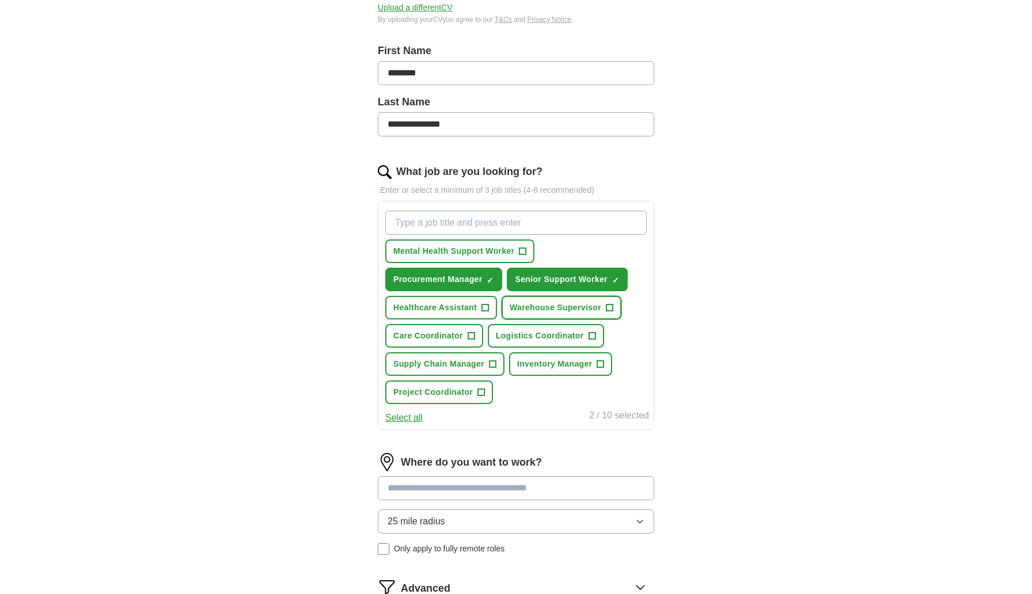
click at [522, 305] on span "Warehouse Supervisor" at bounding box center [556, 308] width 92 height 12
click at [446, 336] on span "Care Coordinator" at bounding box center [428, 336] width 70 height 12
click at [527, 340] on span "Logistics Coordinator" at bounding box center [540, 336] width 88 height 12
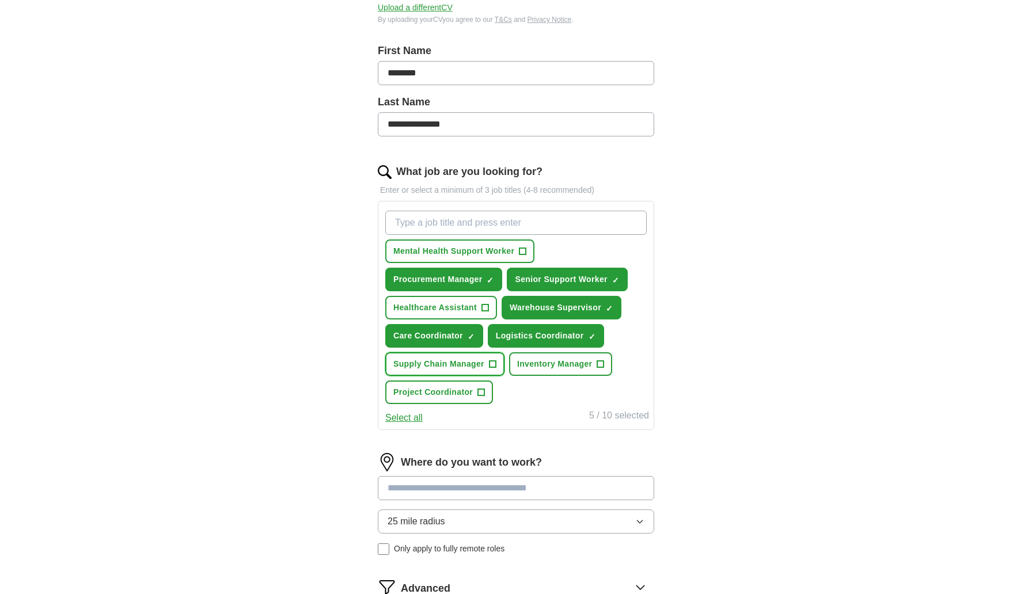
click at [477, 368] on span "Supply Chain Manager" at bounding box center [438, 364] width 91 height 12
click at [570, 367] on span "Inventory Manager" at bounding box center [554, 364] width 75 height 12
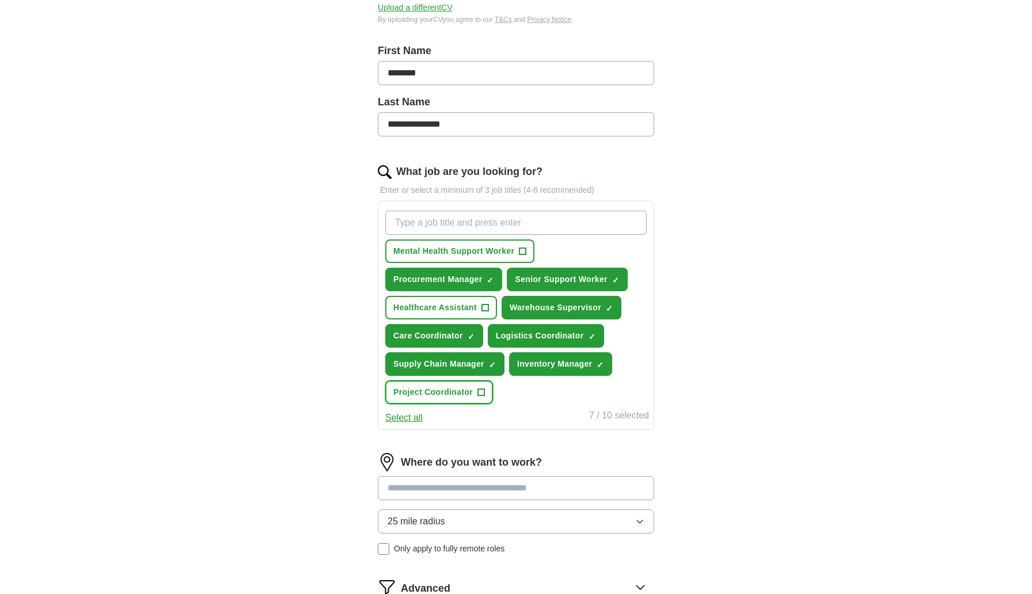
click at [466, 389] on span "Project Coordinator" at bounding box center [432, 392] width 79 height 12
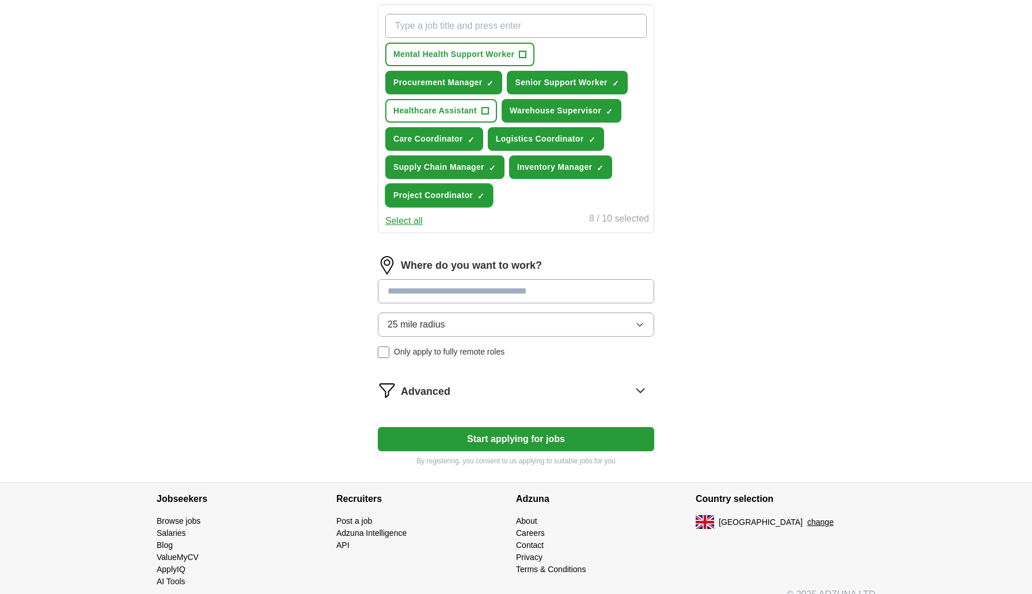
scroll to position [427, 0]
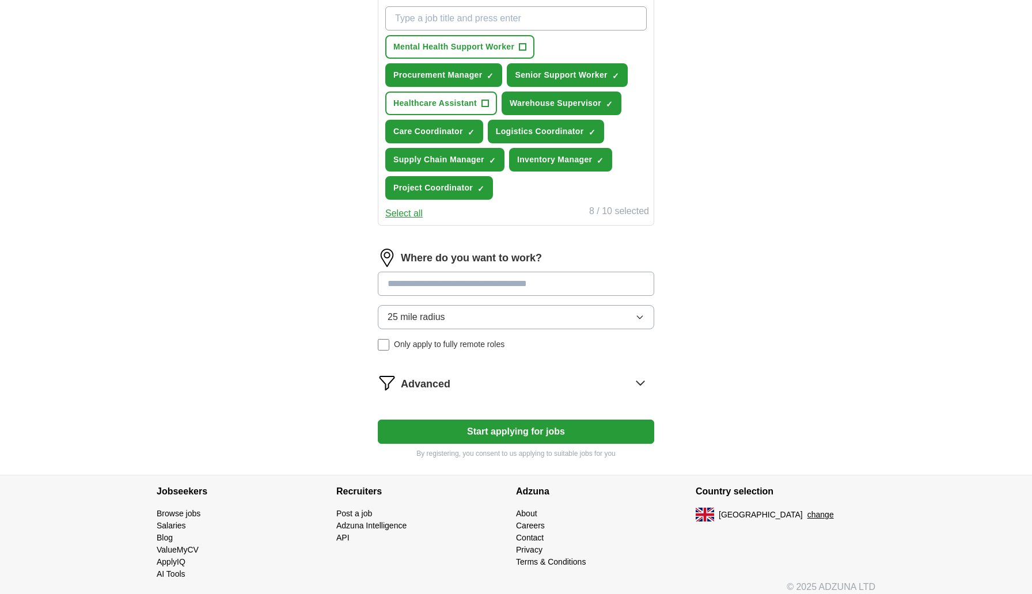
click at [488, 283] on input at bounding box center [516, 284] width 276 height 24
type input "**"
click at [474, 313] on li "UK" at bounding box center [515, 312] width 275 height 23
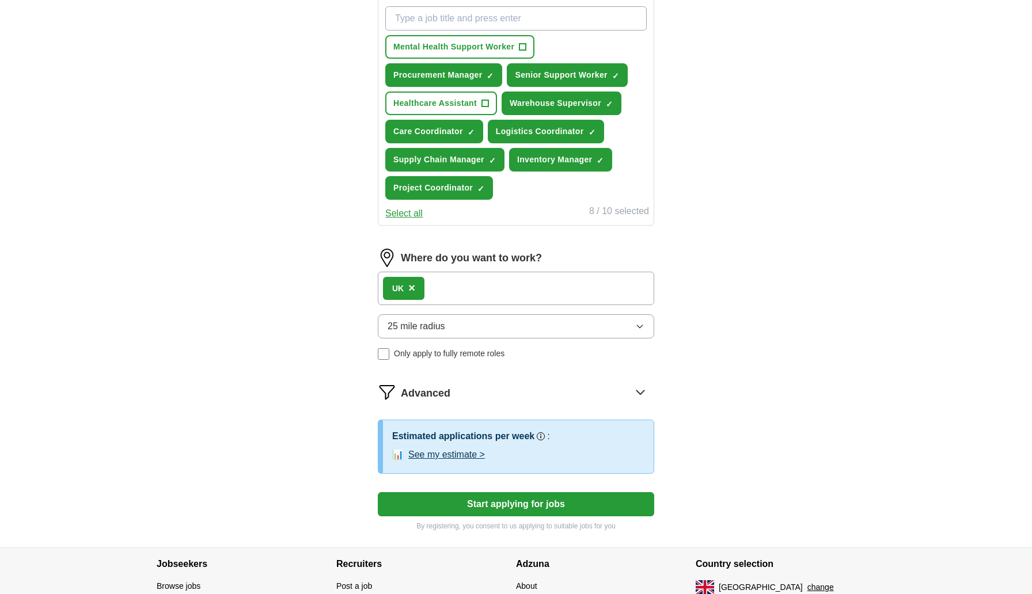
click at [619, 331] on button "25 mile radius" at bounding box center [516, 326] width 276 height 24
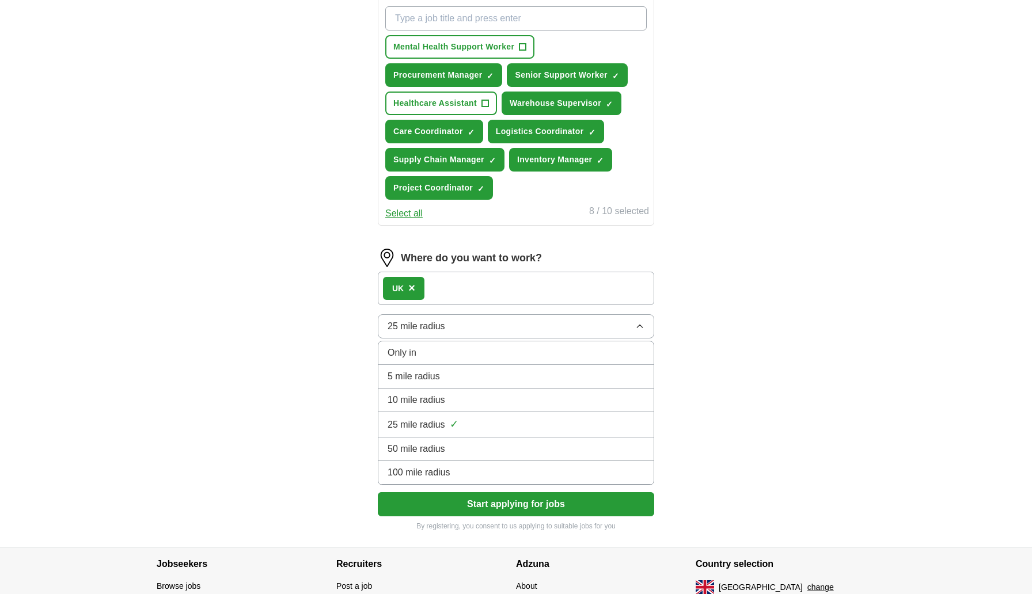
click at [522, 472] on div "100 mile radius" at bounding box center [516, 473] width 257 height 14
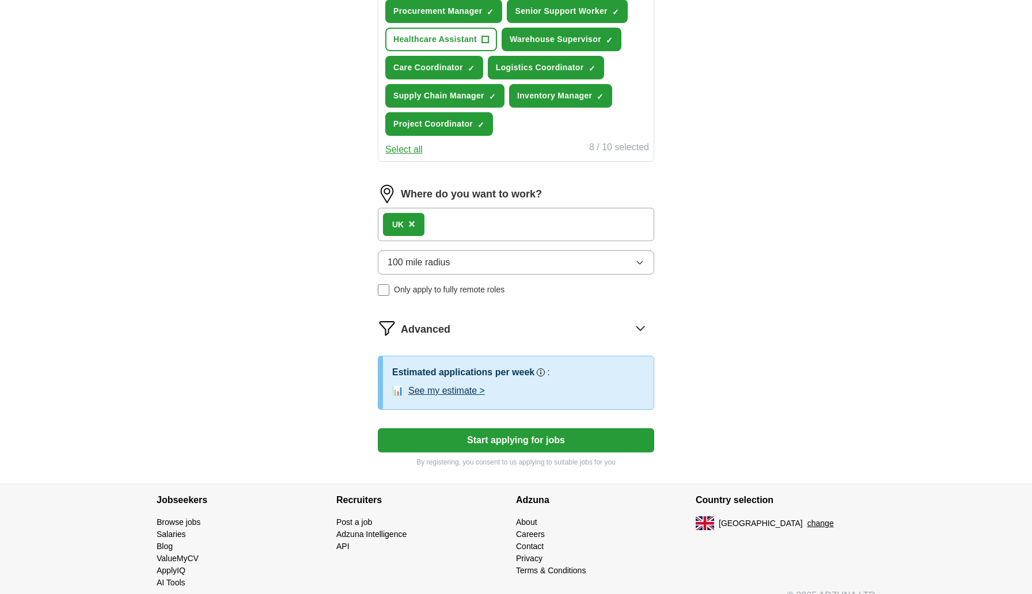
scroll to position [509, 0]
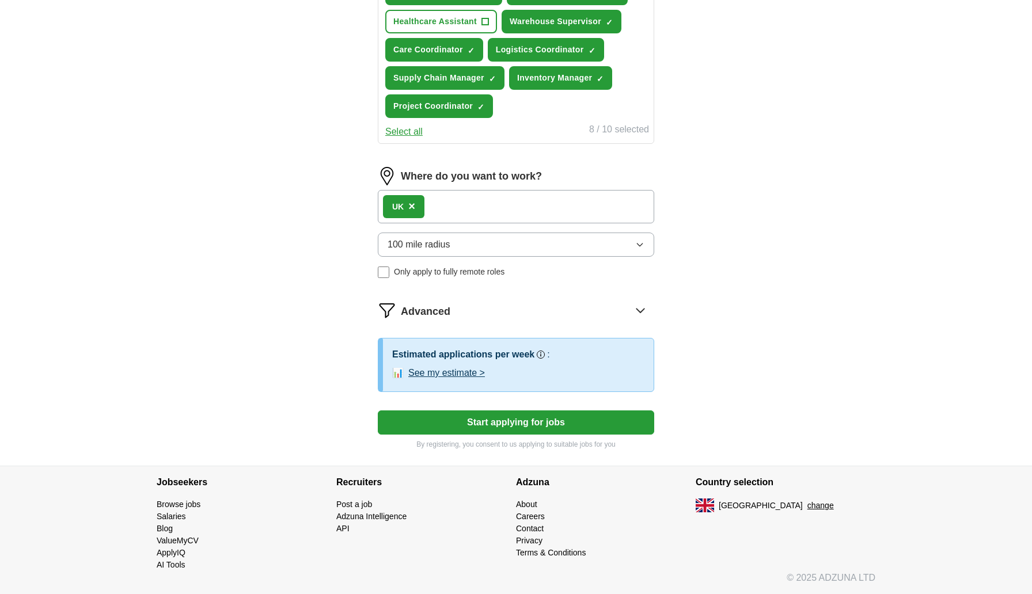
click at [606, 420] on button "Start applying for jobs" at bounding box center [516, 423] width 276 height 24
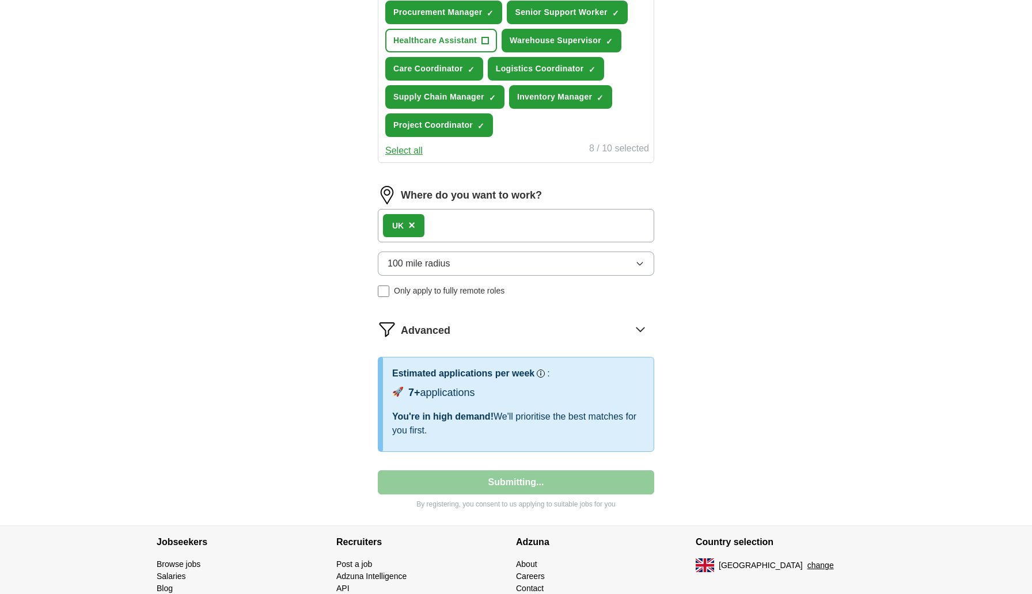
select select "**"
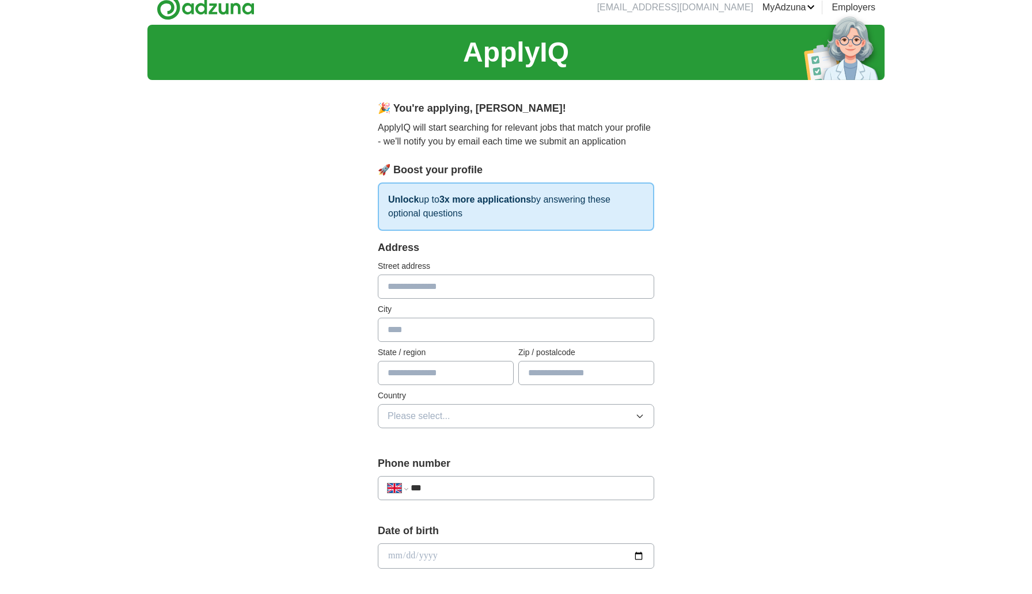
scroll to position [0, 0]
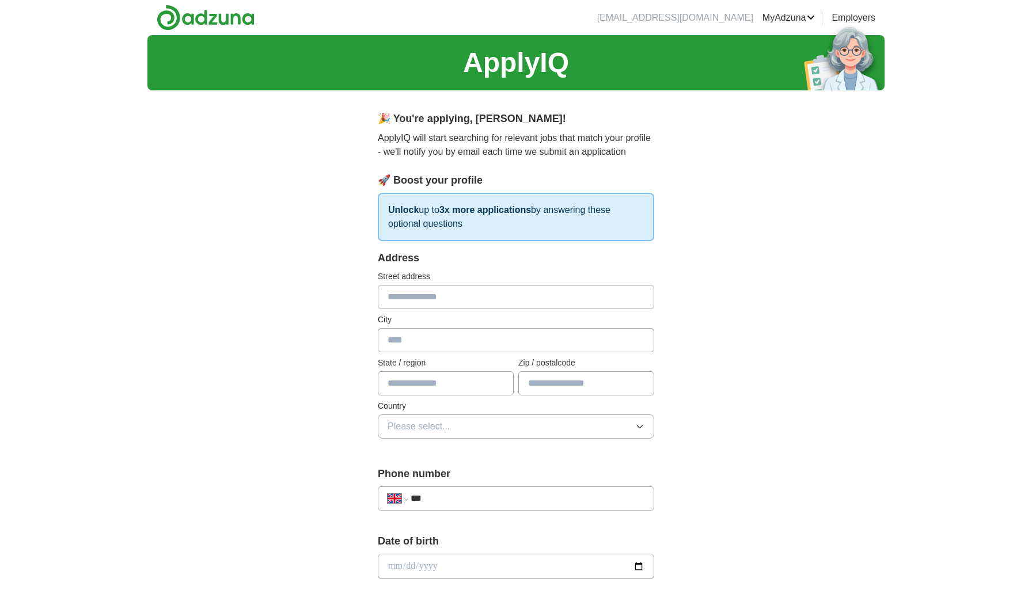
click at [504, 297] on input "text" at bounding box center [516, 297] width 276 height 24
type input "**********"
click at [487, 340] on input "text" at bounding box center [516, 340] width 276 height 24
type input "********"
click at [478, 388] on input "text" at bounding box center [446, 383] width 136 height 24
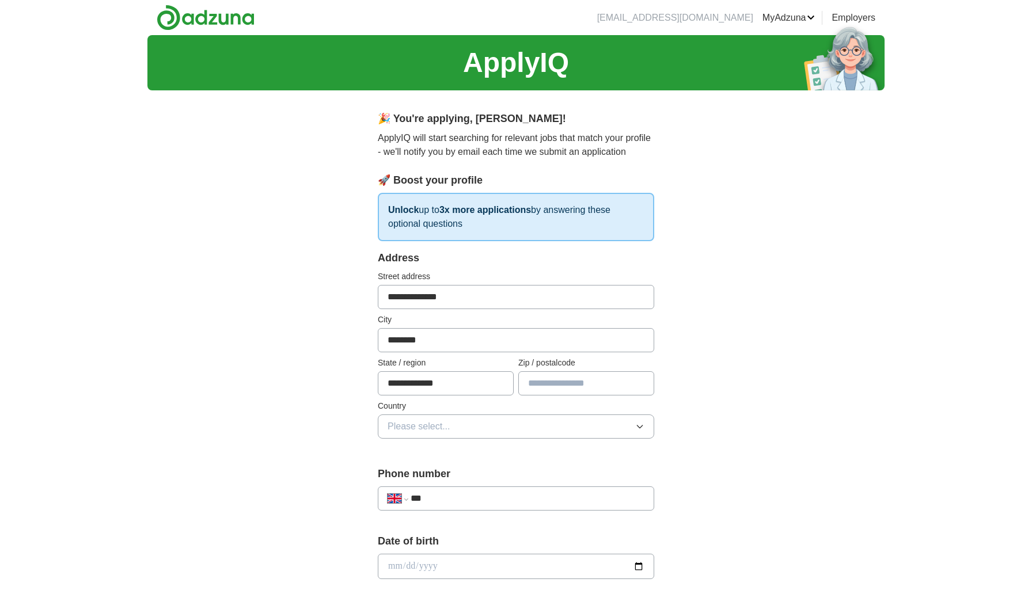
type input "**********"
click at [544, 389] on input "text" at bounding box center [586, 383] width 136 height 24
type input "*******"
click at [506, 422] on button "Please select..." at bounding box center [516, 427] width 276 height 24
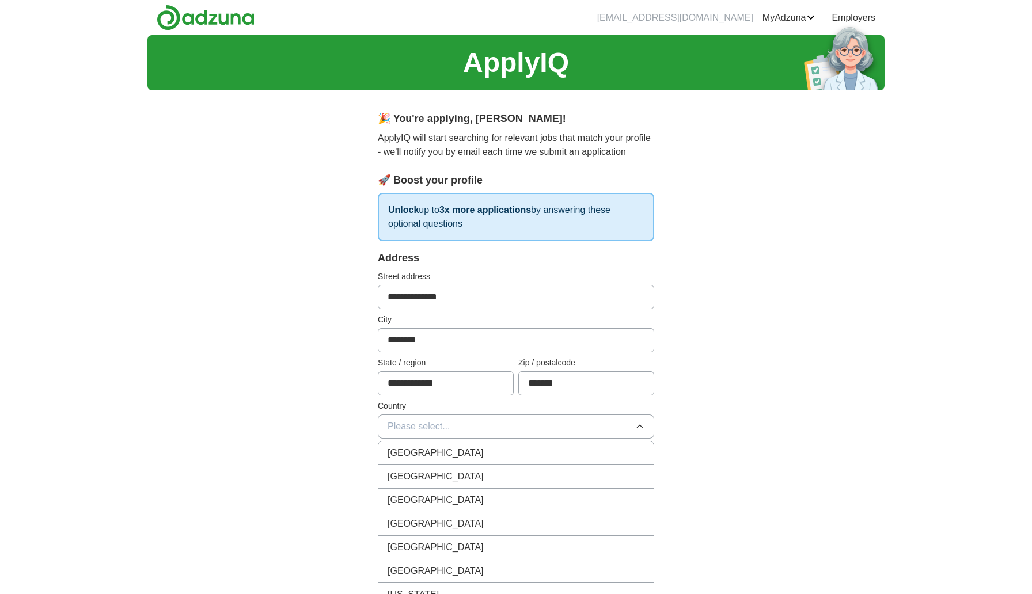
click at [502, 458] on div "[GEOGRAPHIC_DATA]" at bounding box center [516, 453] width 257 height 14
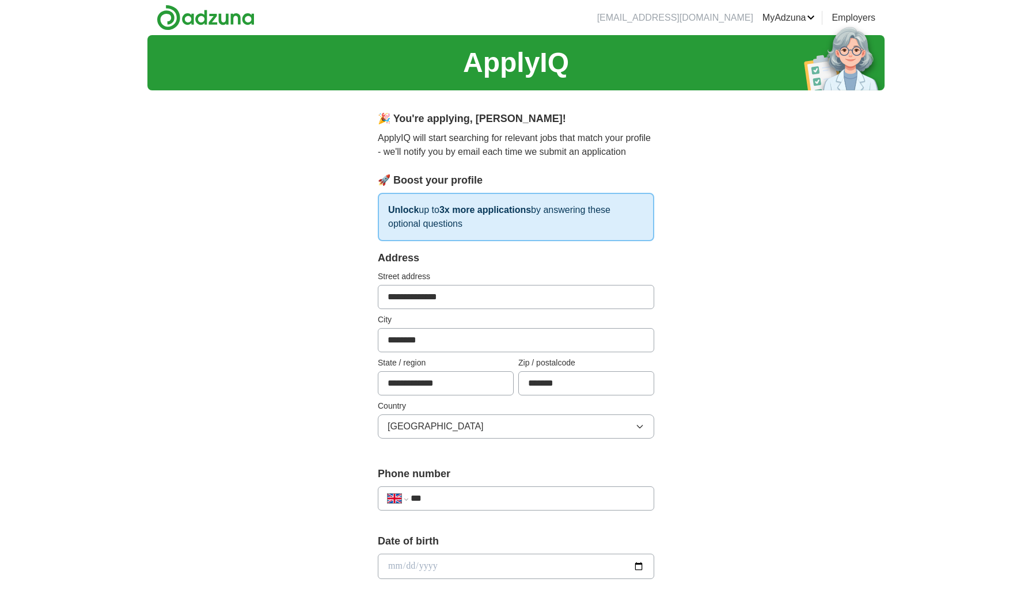
click at [543, 502] on input "***" at bounding box center [528, 499] width 234 height 14
type input "**********"
click at [762, 473] on div "**********" at bounding box center [515, 551] width 737 height 1033
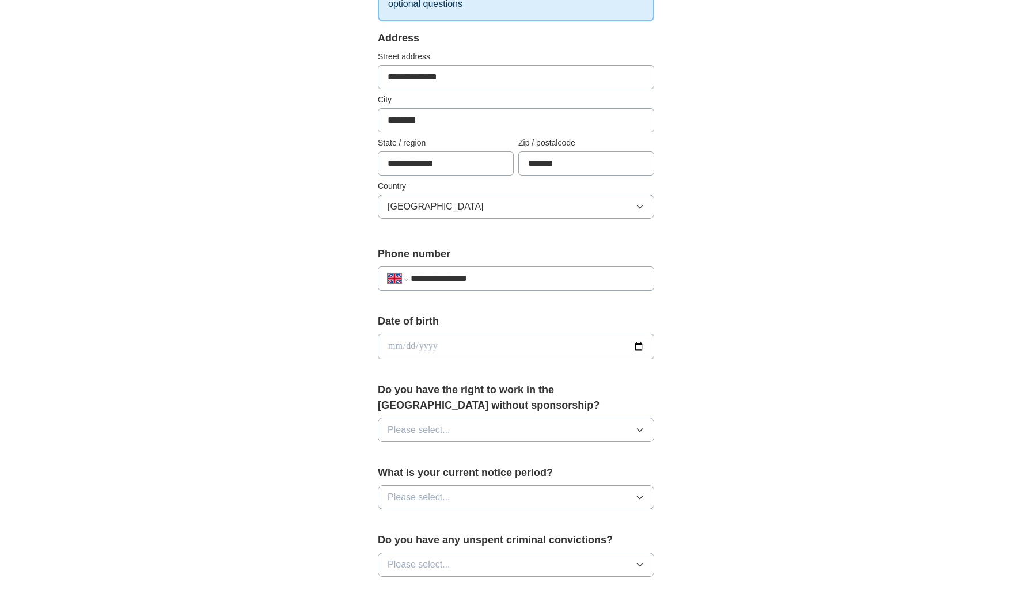
scroll to position [226, 0]
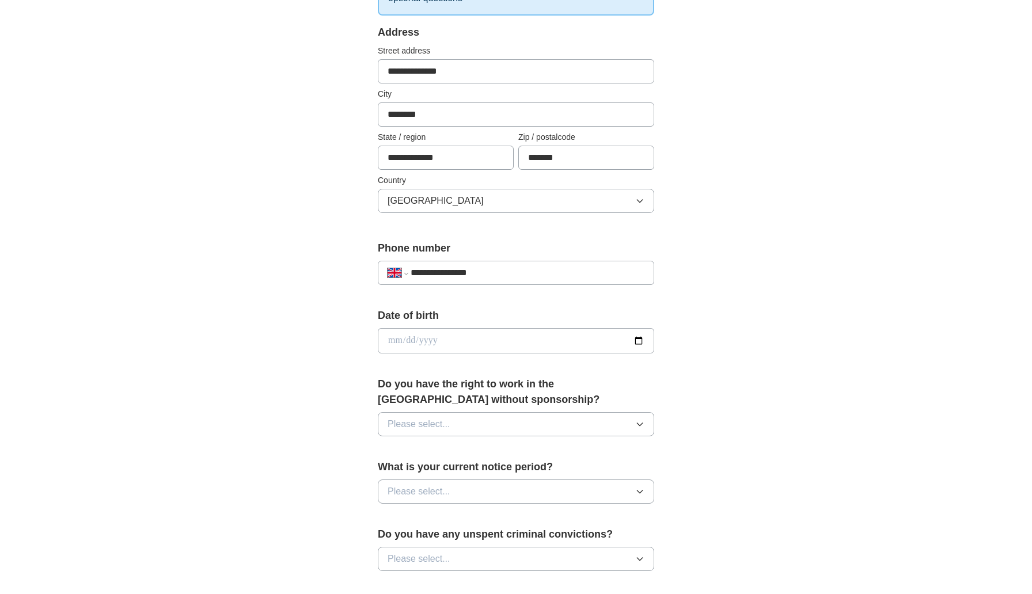
click at [602, 345] on input "date" at bounding box center [516, 340] width 276 height 25
type input "**********"
click at [621, 426] on button "Please select..." at bounding box center [516, 424] width 276 height 24
click at [599, 472] on div "No" at bounding box center [516, 475] width 257 height 14
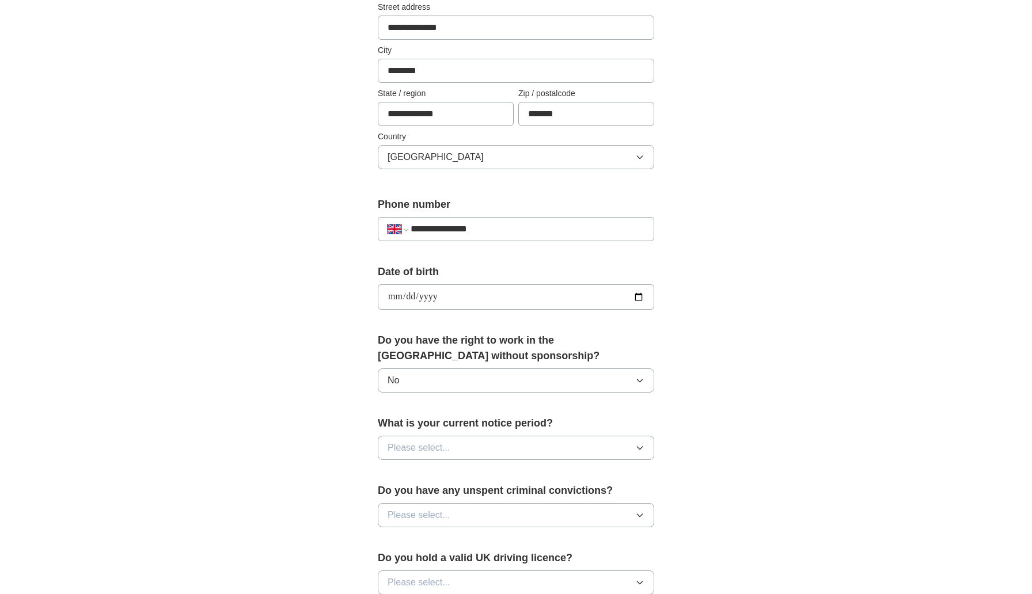
scroll to position [274, 0]
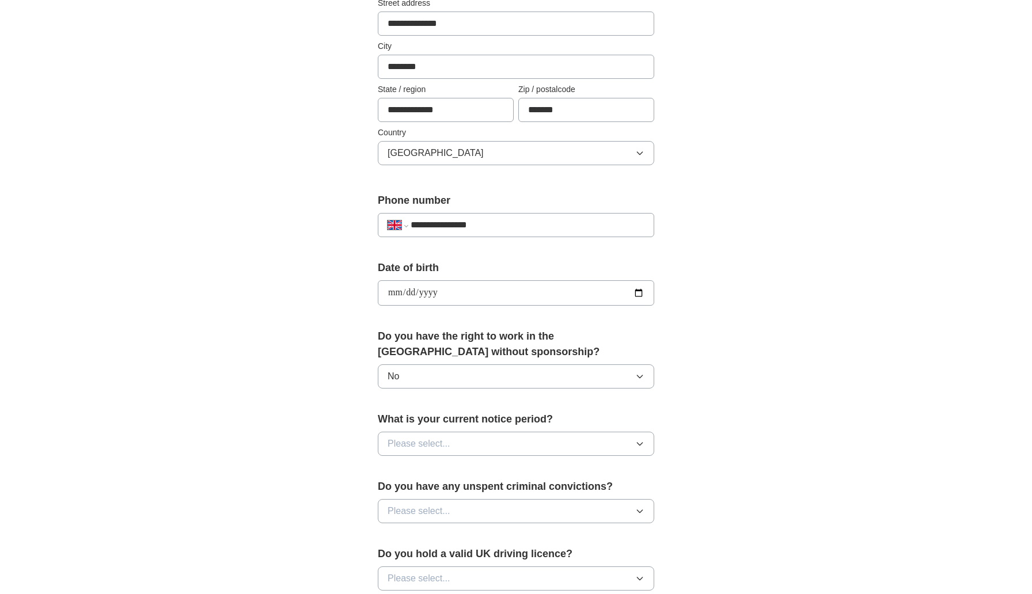
click at [640, 443] on icon "button" at bounding box center [639, 443] width 9 height 9
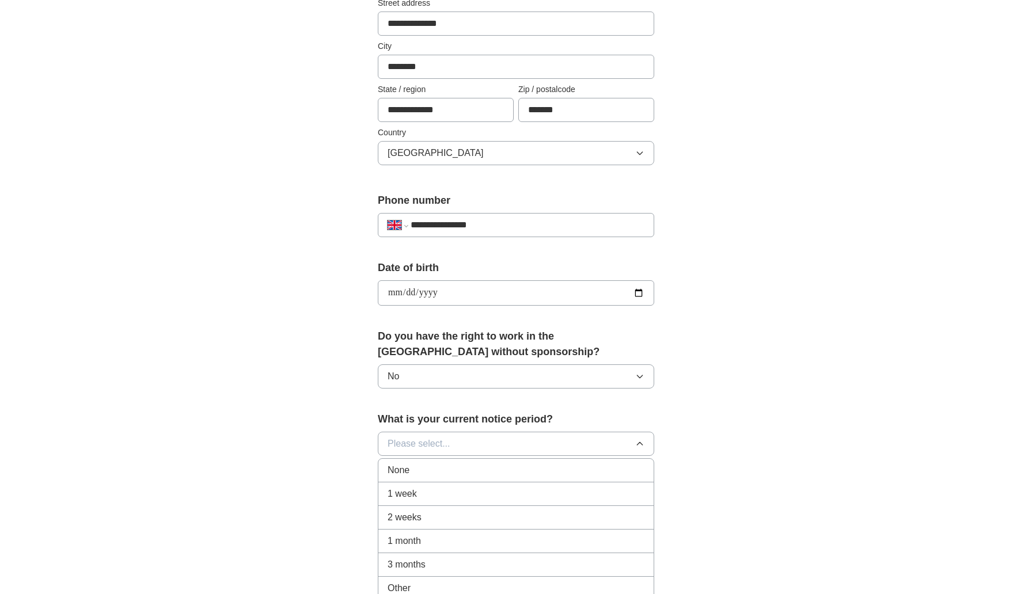
click at [551, 535] on div "1 month" at bounding box center [516, 541] width 257 height 14
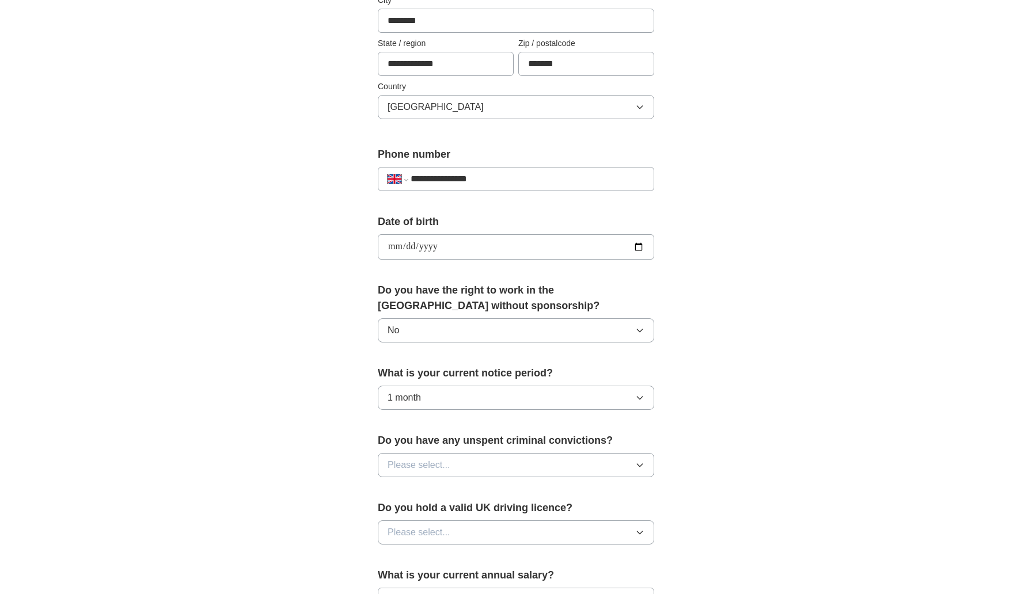
scroll to position [328, 0]
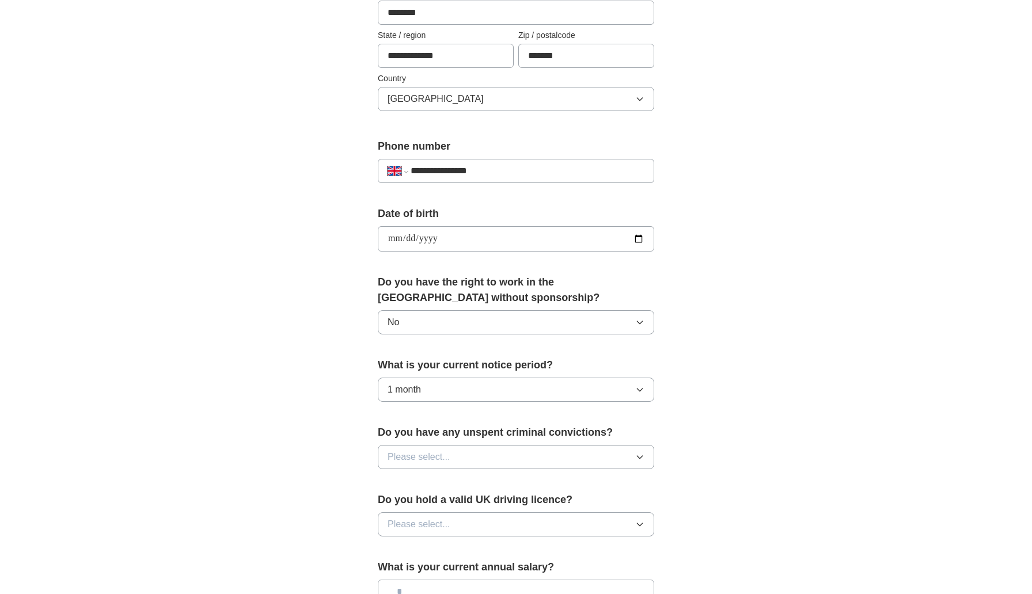
click at [643, 457] on icon "button" at bounding box center [639, 457] width 9 height 9
click at [603, 501] on div "No" at bounding box center [516, 507] width 257 height 14
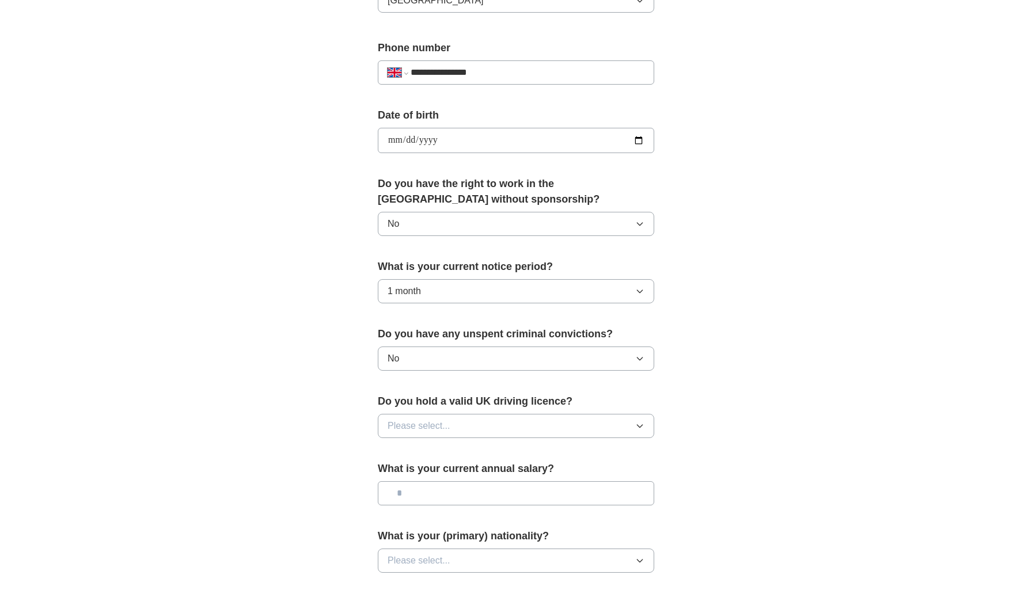
scroll to position [427, 0]
click at [641, 428] on icon "button" at bounding box center [639, 425] width 9 height 9
click at [614, 449] on div "Yes" at bounding box center [516, 452] width 257 height 14
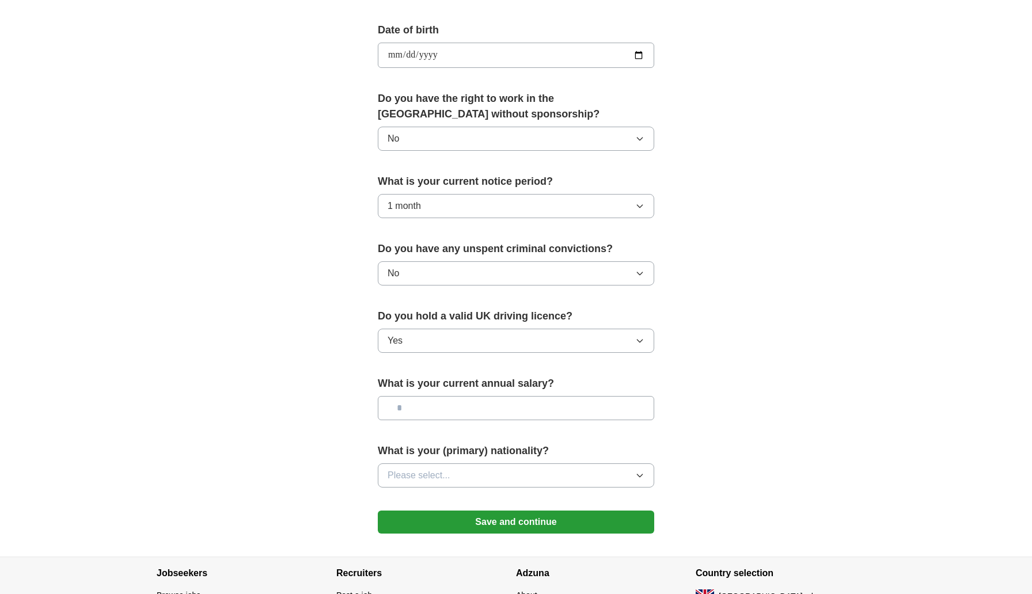
scroll to position [512, 0]
click at [624, 414] on input "text" at bounding box center [516, 408] width 276 height 24
type input "**"
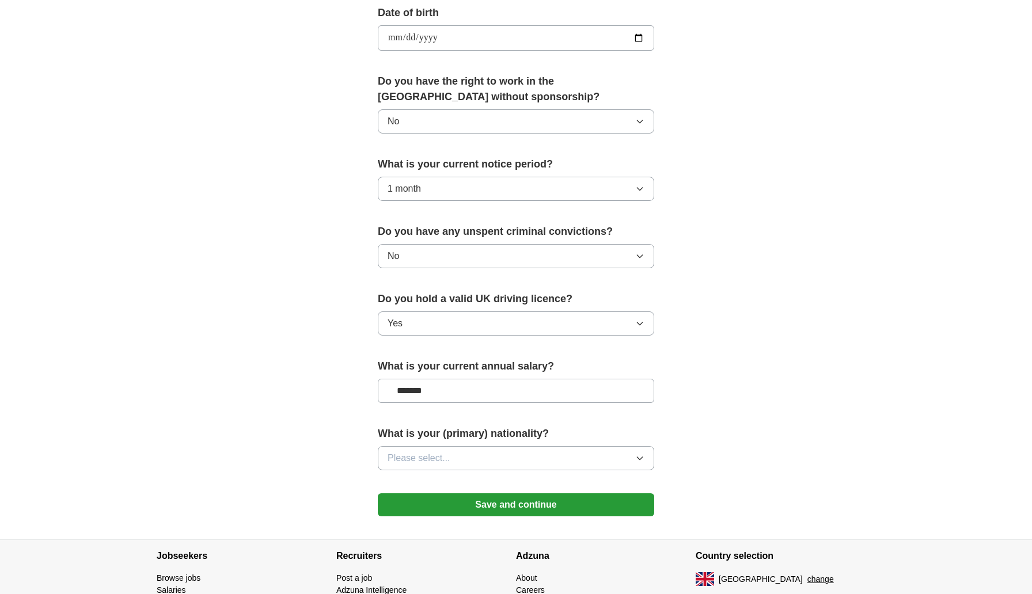
scroll to position [530, 0]
type input "*******"
click at [631, 455] on button "Please select..." at bounding box center [516, 457] width 276 height 24
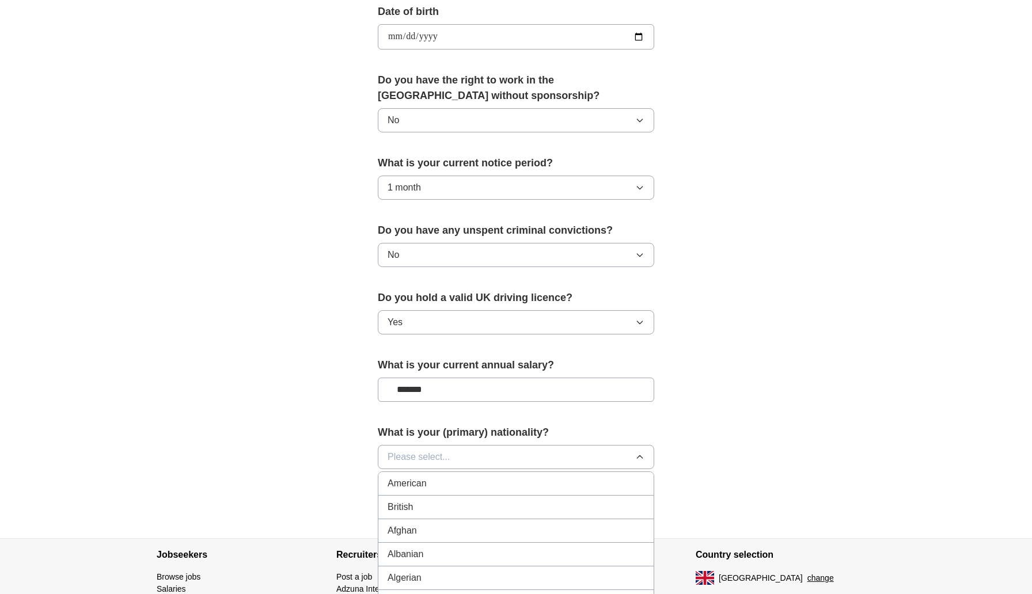
click at [615, 456] on button "Please select..." at bounding box center [516, 457] width 276 height 24
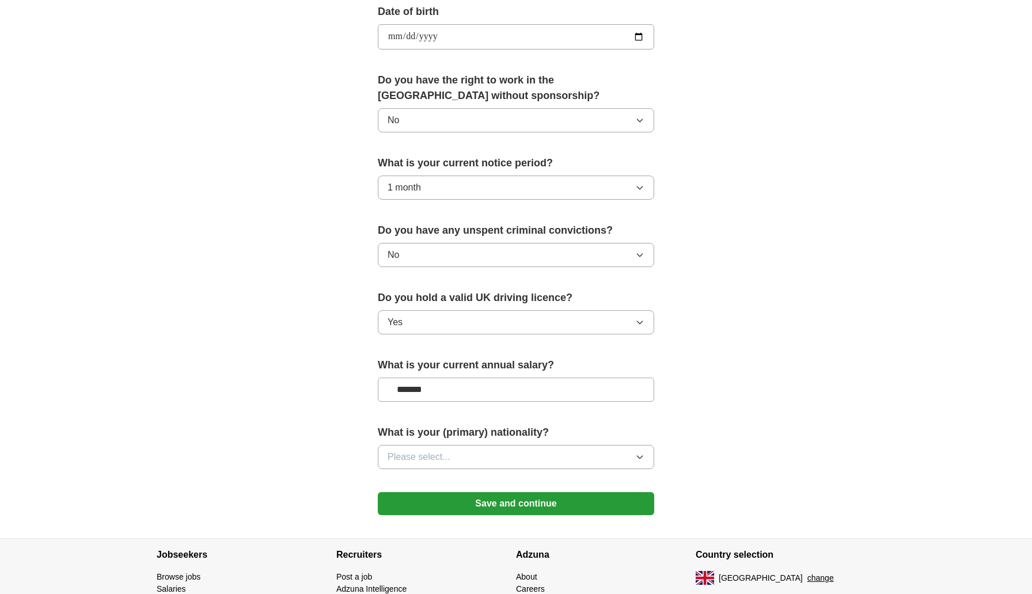
click at [615, 456] on button "Please select..." at bounding box center [516, 457] width 276 height 24
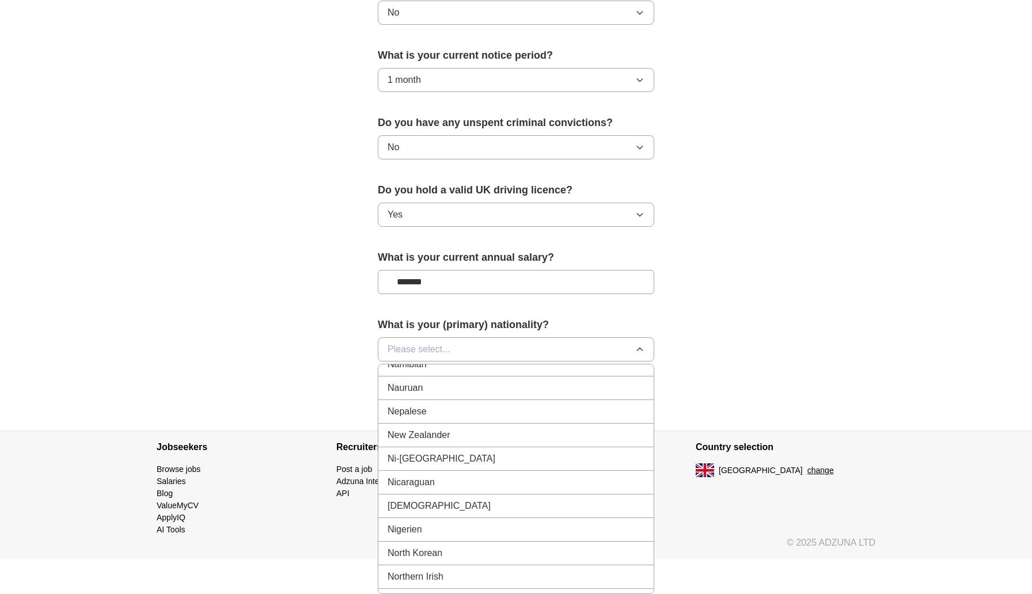
scroll to position [2941, 0]
click at [592, 477] on div "Nigerian" at bounding box center [516, 481] width 257 height 14
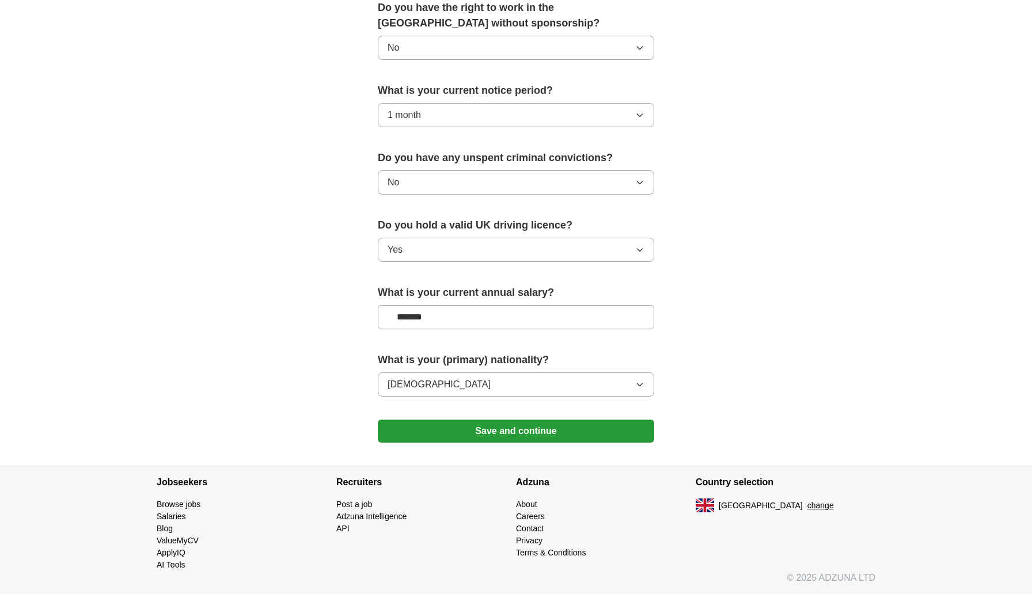
scroll to position [602, 0]
click at [565, 433] on button "Save and continue" at bounding box center [516, 431] width 276 height 23
